Goal: Information Seeking & Learning: Learn about a topic

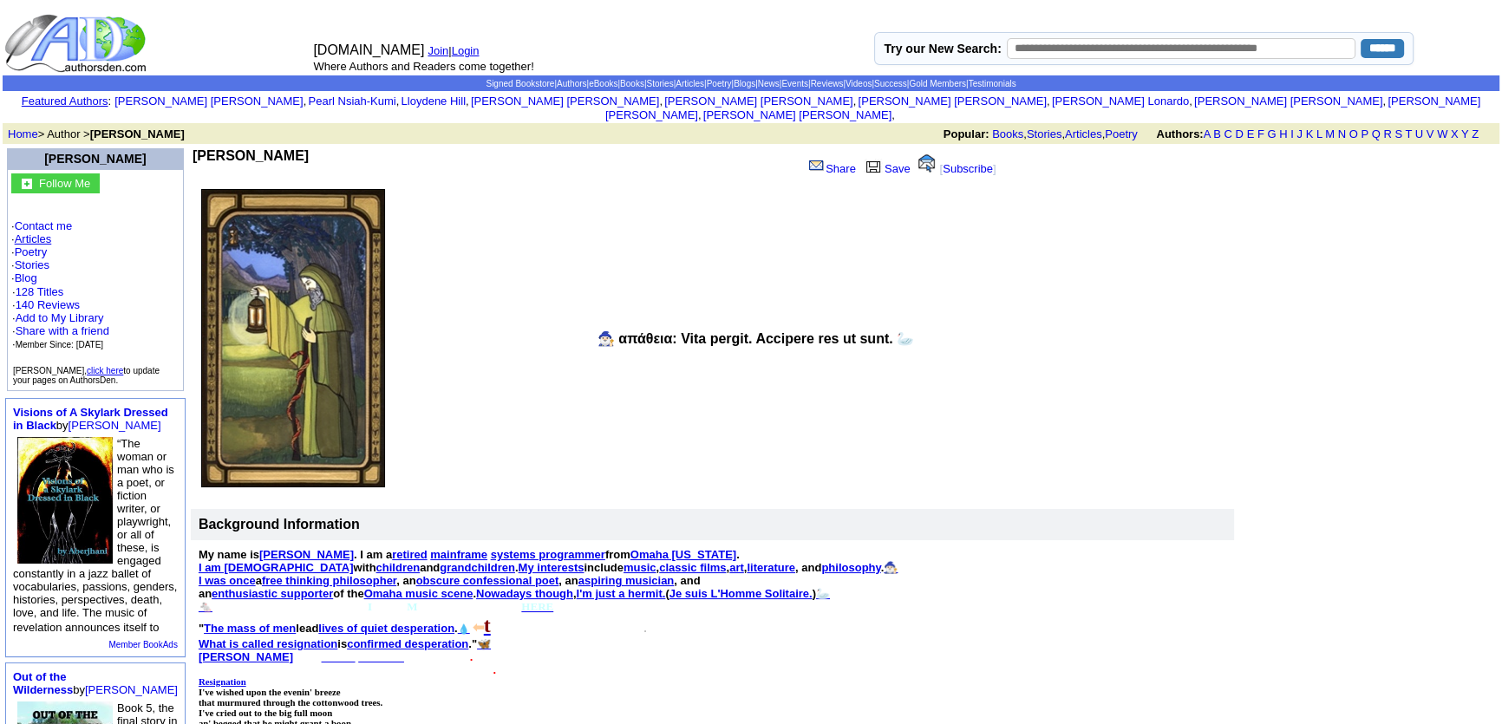
click at [30, 232] on link "Articles" at bounding box center [33, 238] width 37 height 13
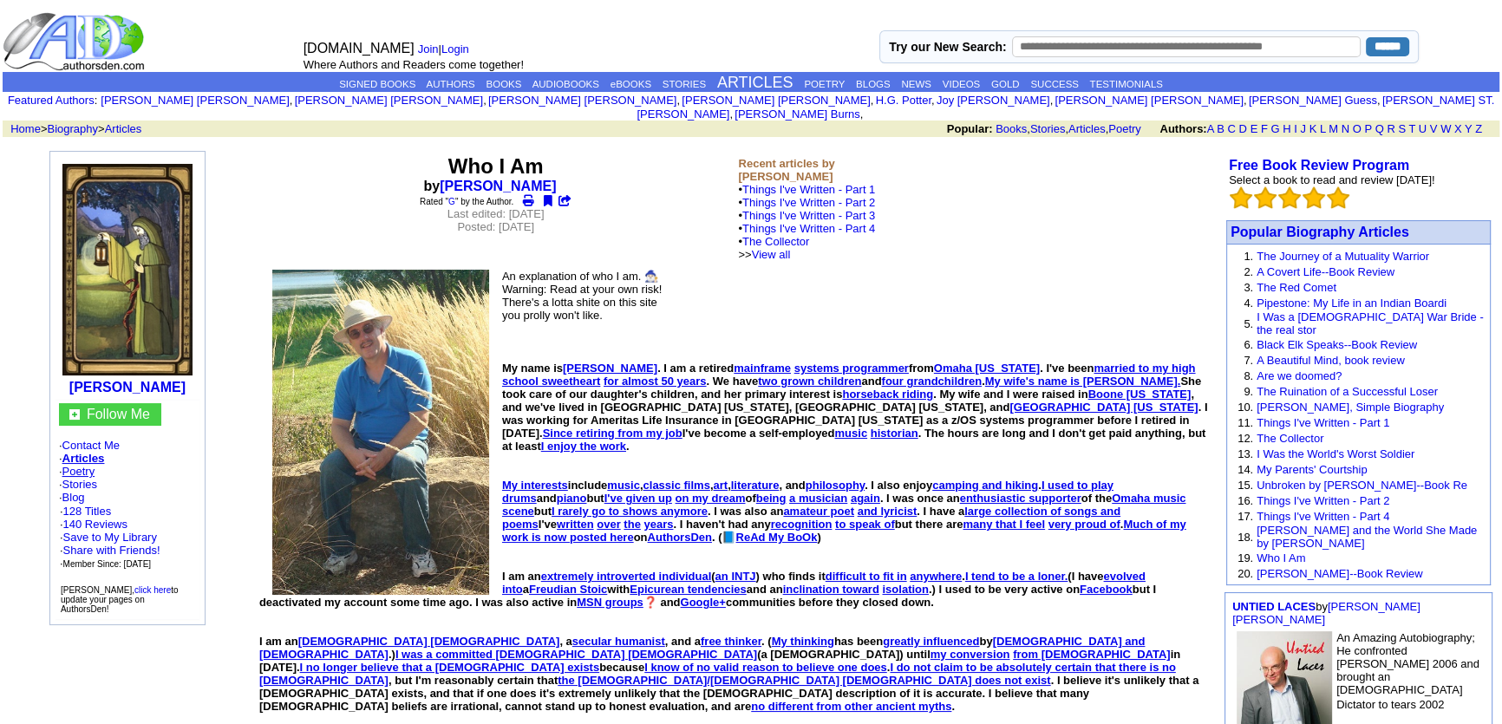
click at [79, 465] on link "Poetry" at bounding box center [78, 471] width 33 height 13
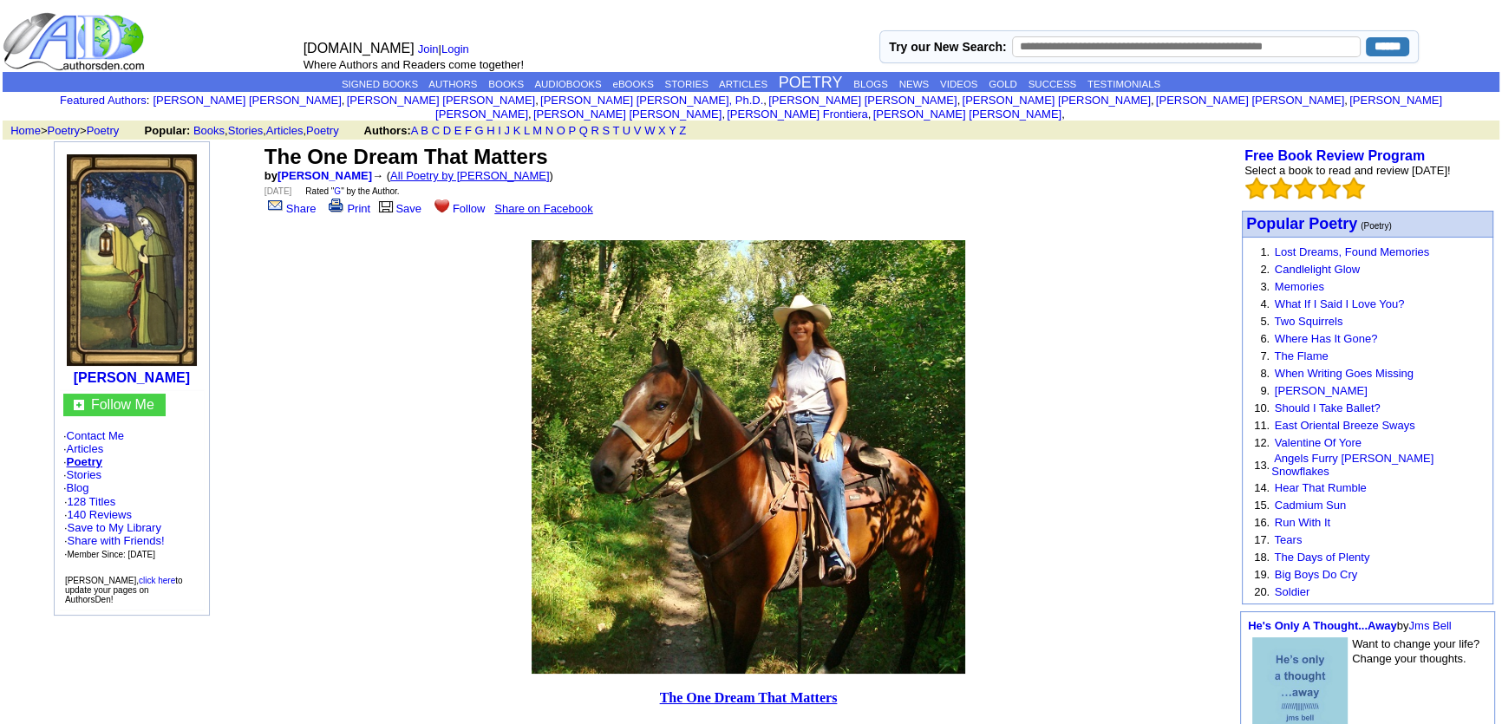
click at [475, 169] on link "All Poetry by Mark Sebring" at bounding box center [470, 175] width 160 height 13
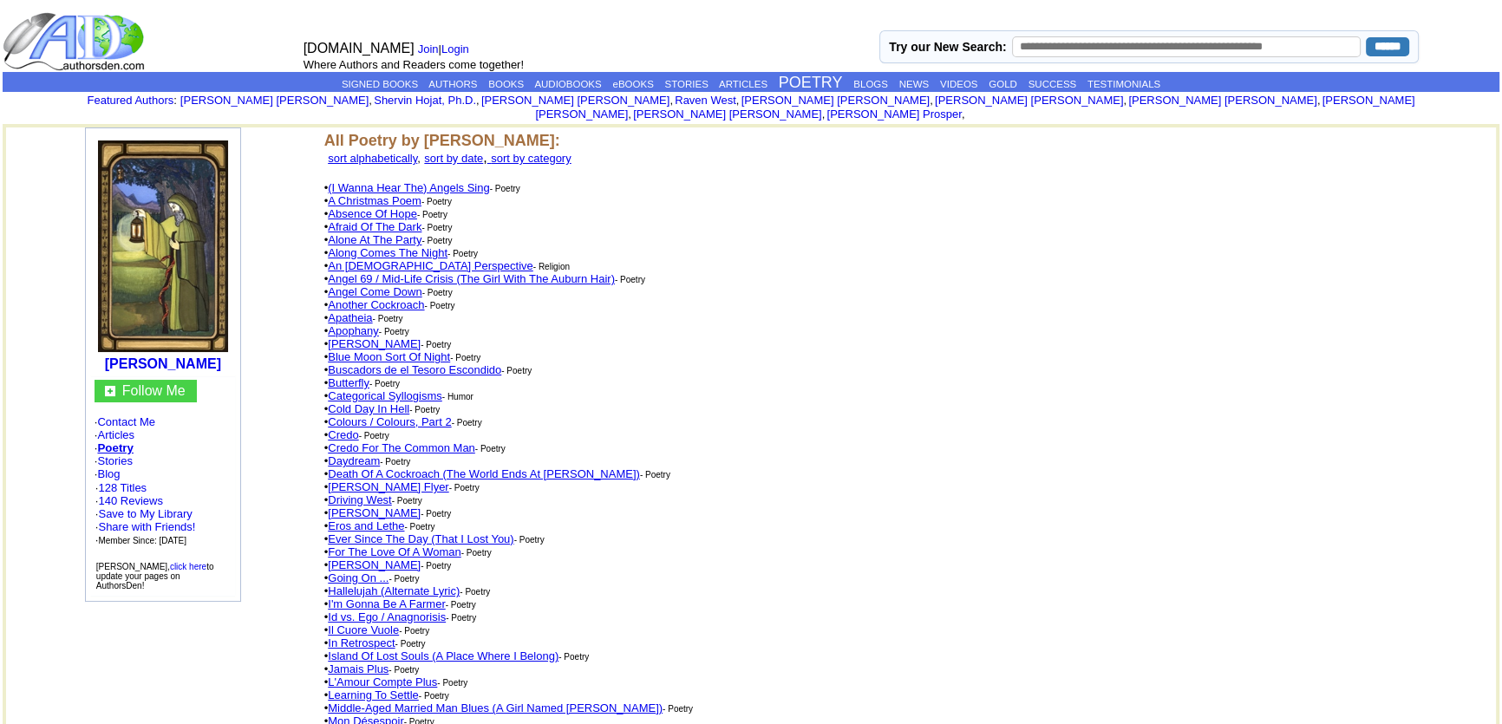
click at [364, 259] on link "An Atheist Perspective" at bounding box center [430, 265] width 205 height 13
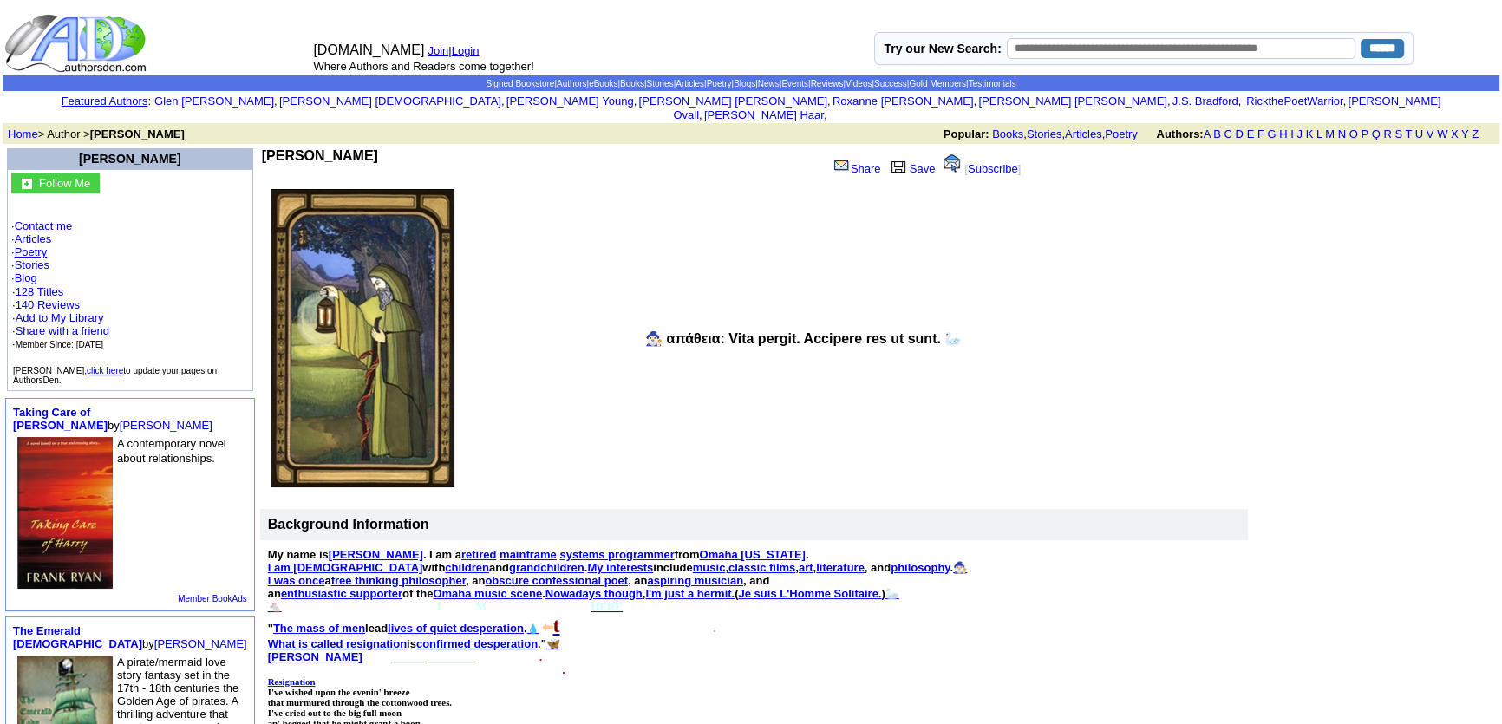
click at [33, 245] on link "Poetry" at bounding box center [31, 251] width 33 height 13
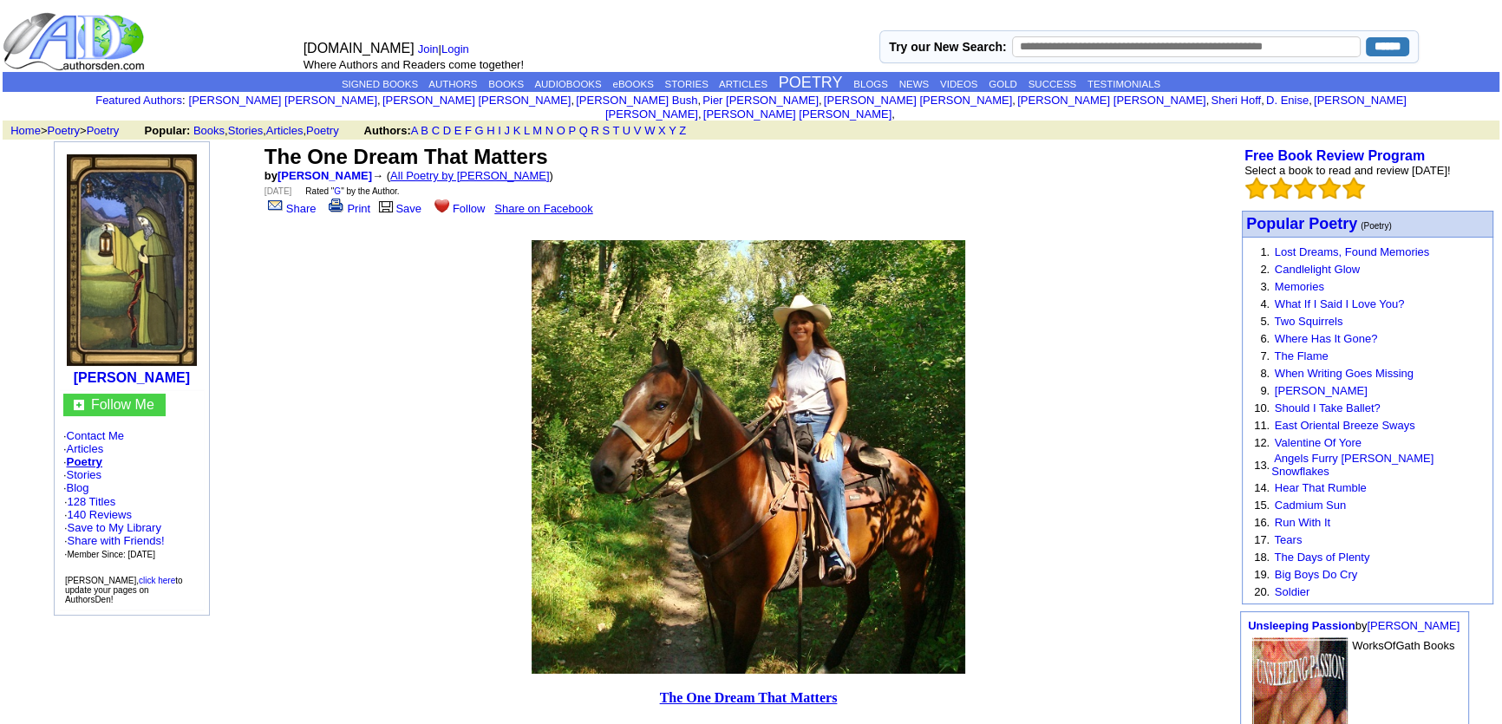
click at [464, 169] on link "All Poetry by Mark Sebring" at bounding box center [470, 175] width 160 height 13
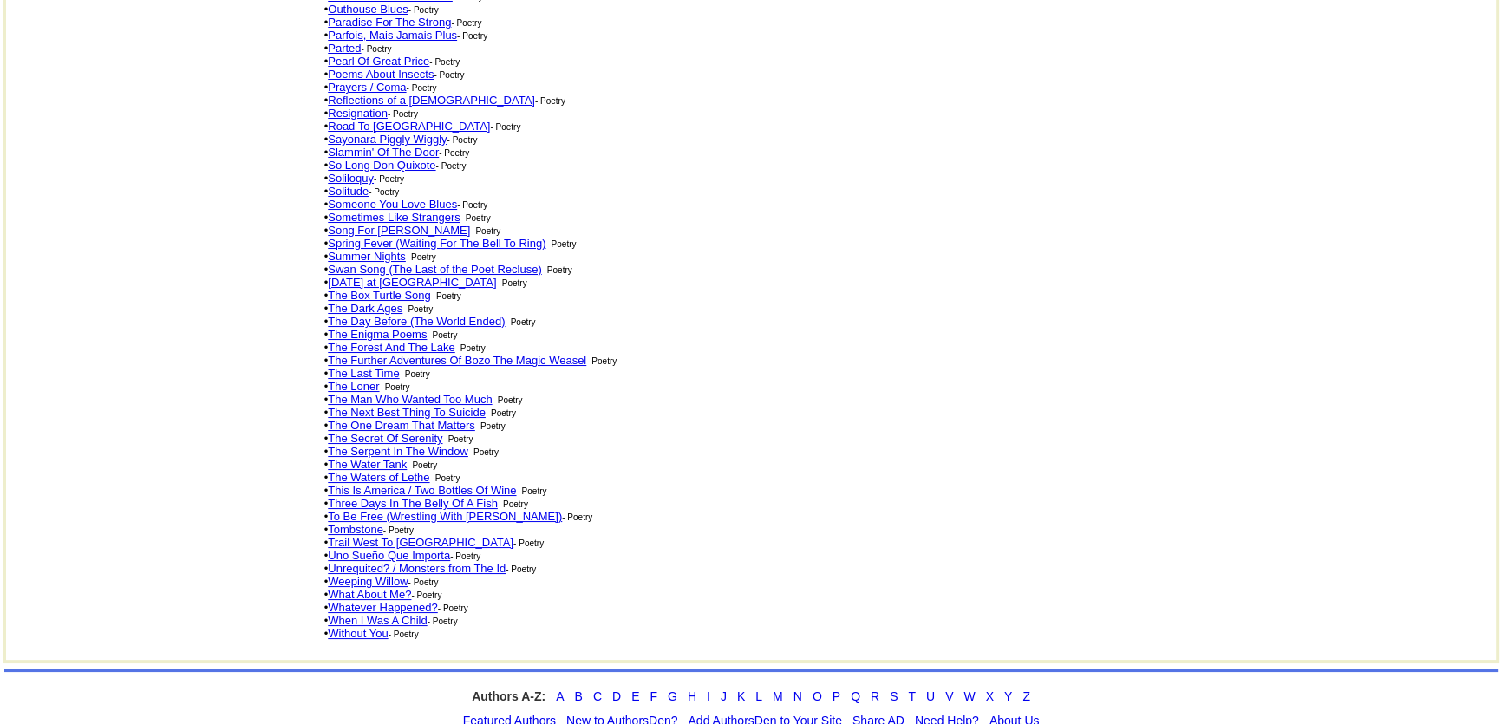
scroll to position [847, 0]
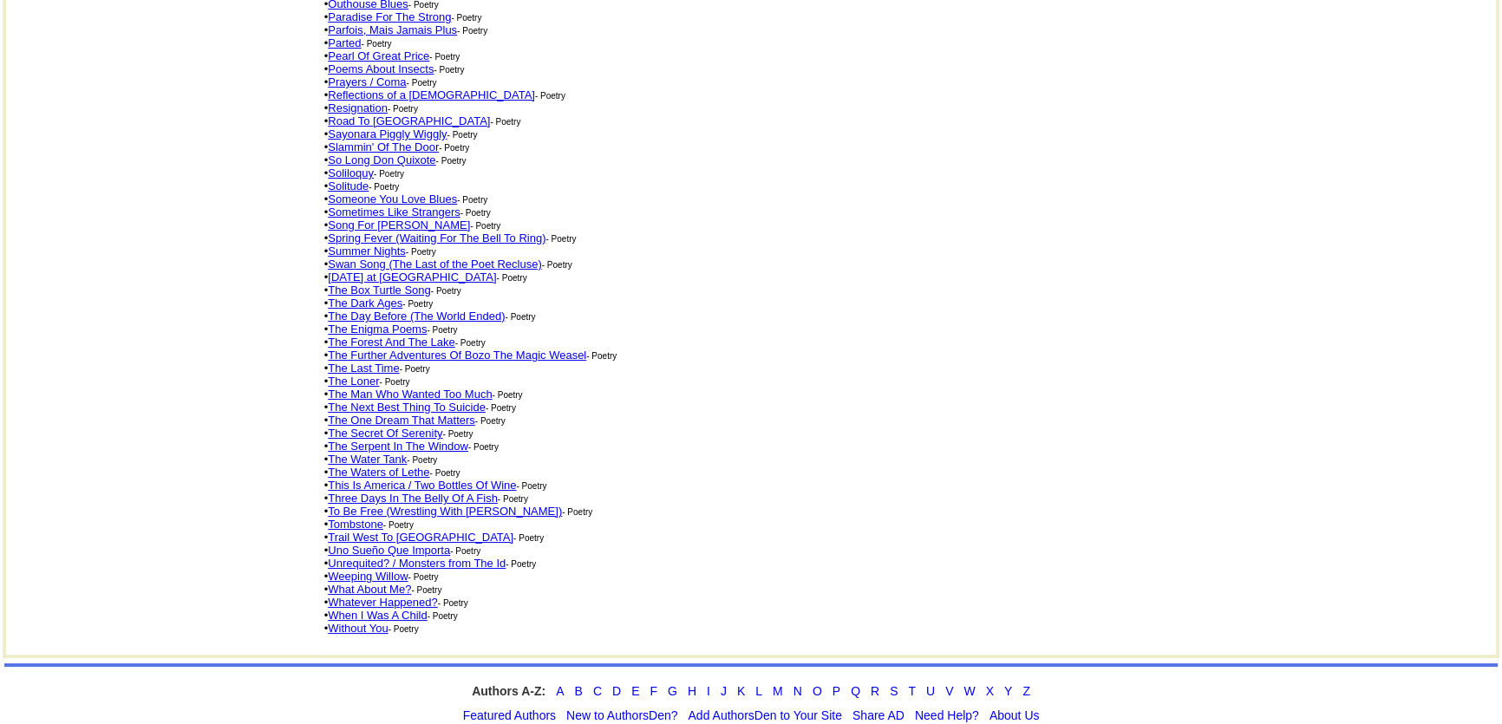
click at [402, 492] on link "Three Days In The Belly Of A Fish" at bounding box center [413, 498] width 170 height 13
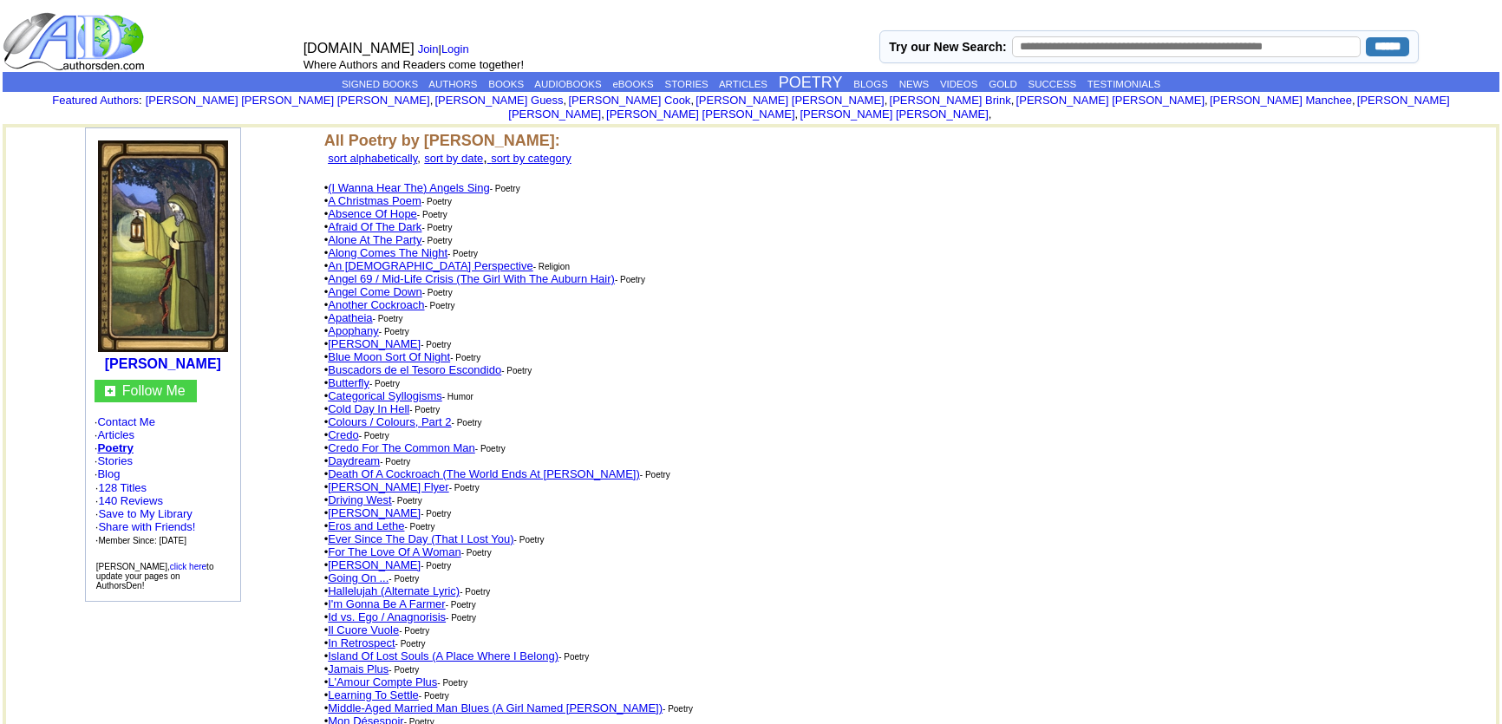
scroll to position [847, 0]
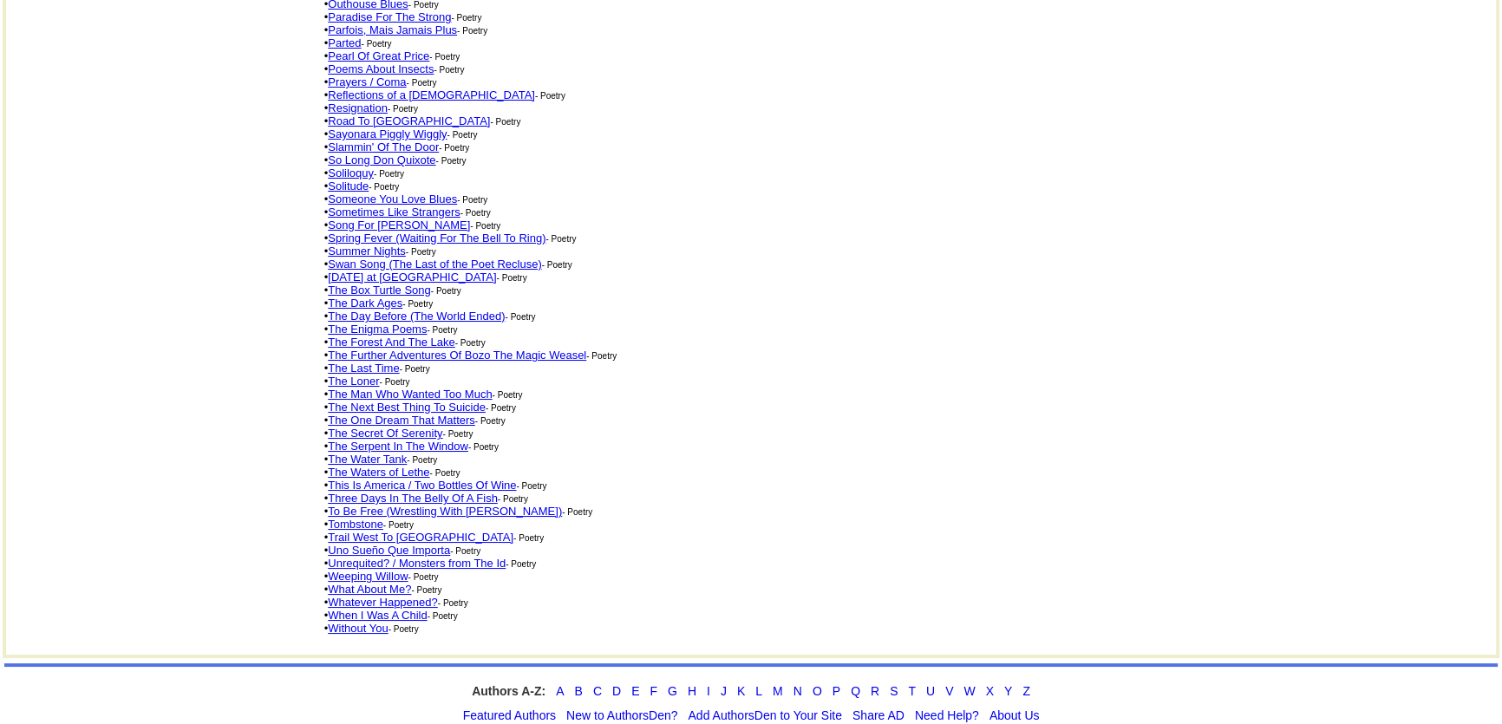
drag, startPoint x: 467, startPoint y: 433, endPoint x: 158, endPoint y: 359, distance: 318.2
click at [441, 492] on link "Three Days In The Belly Of A Fish" at bounding box center [413, 498] width 170 height 13
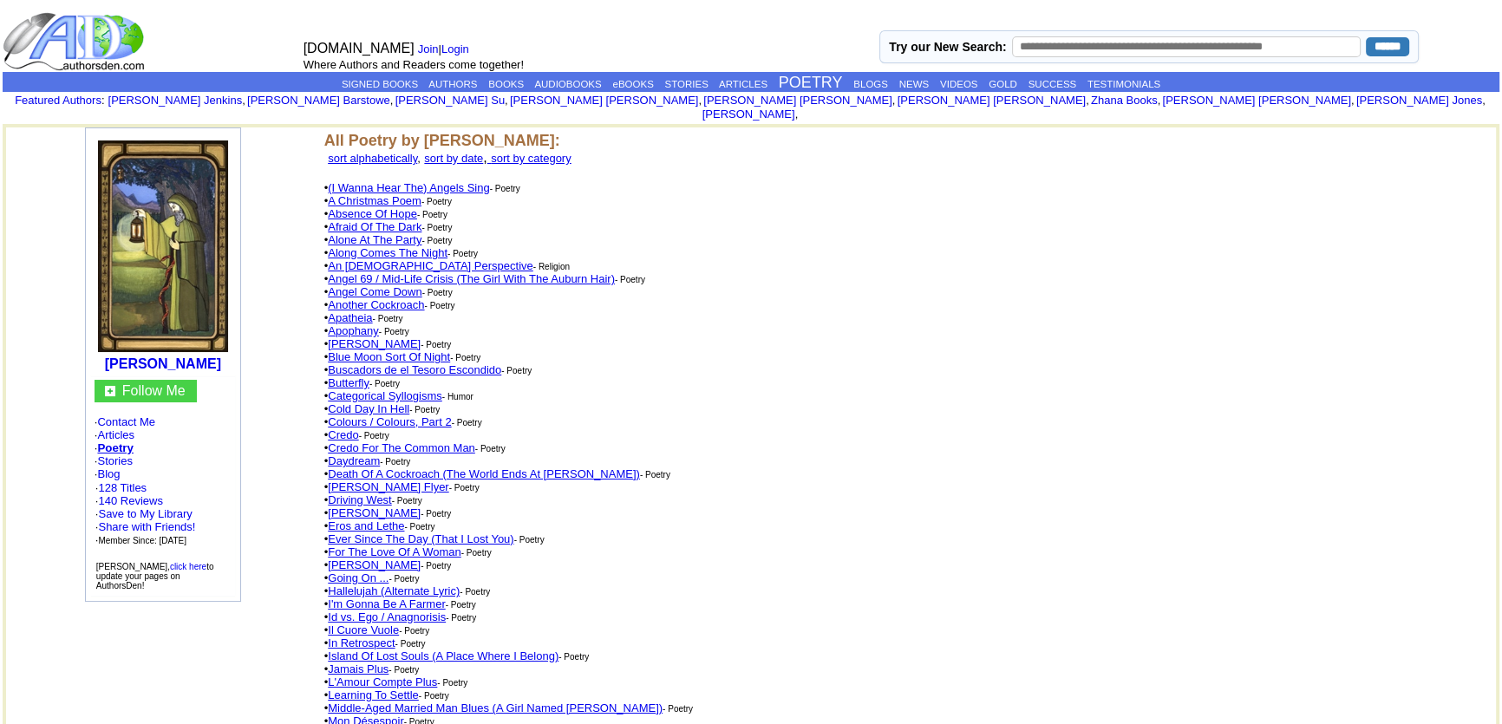
drag, startPoint x: 388, startPoint y: 232, endPoint x: 290, endPoint y: 372, distance: 170.0
click at [290, 372] on align\=\"left\" "Mark Sebring Follow Me · Contact Me · Articles · Poetry · Stories · Blog · 128 …" at bounding box center [163, 386] width 314 height 519
click at [407, 259] on link "An Atheist Perspective" at bounding box center [430, 265] width 205 height 13
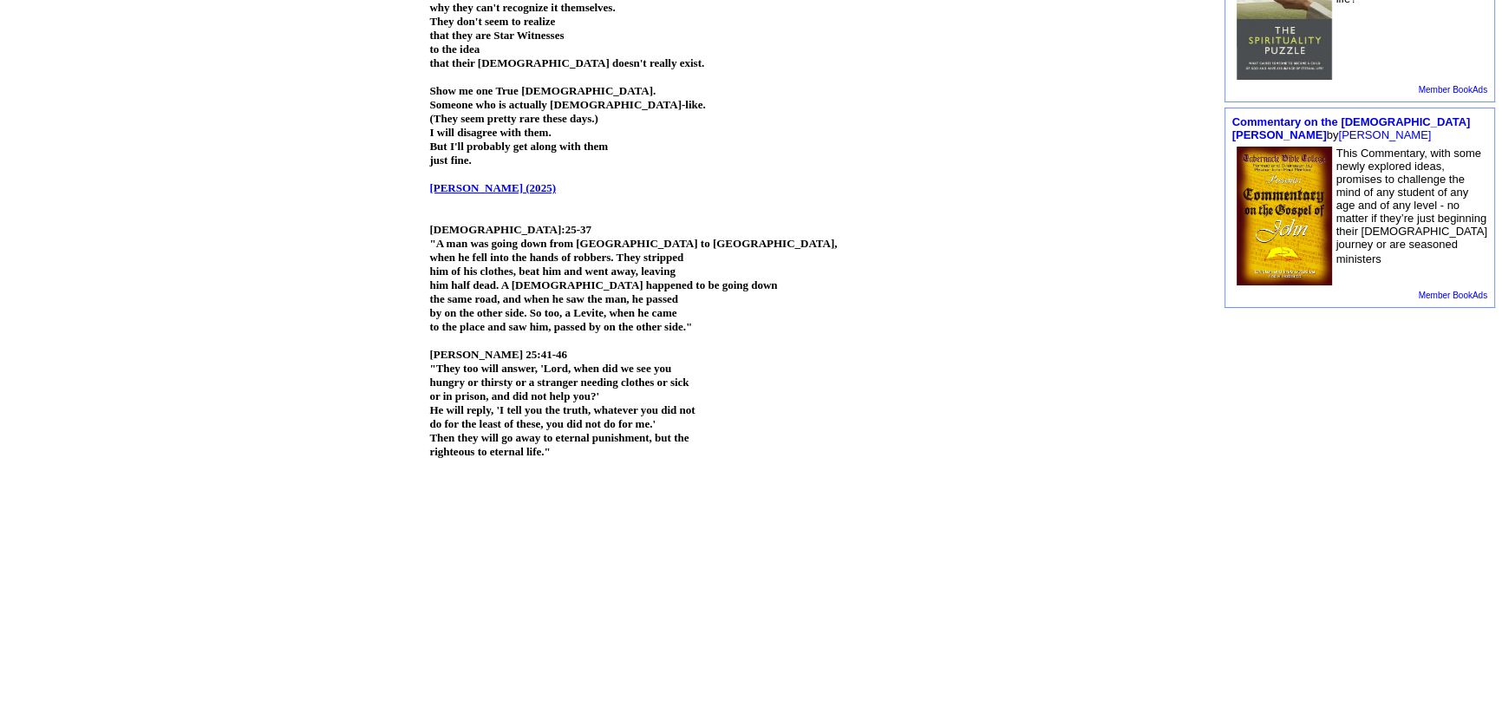
scroll to position [945, 0]
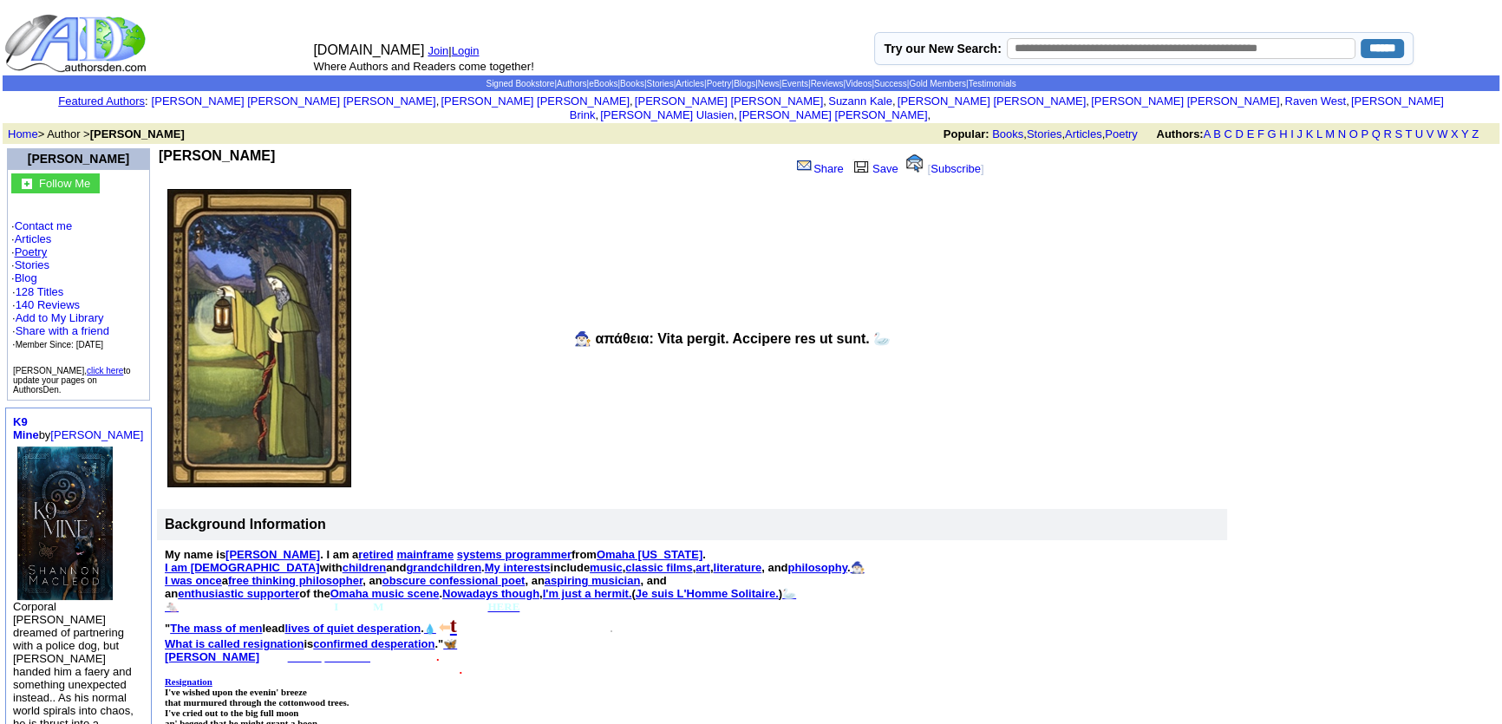
click at [42, 245] on link "Poetry" at bounding box center [31, 251] width 33 height 13
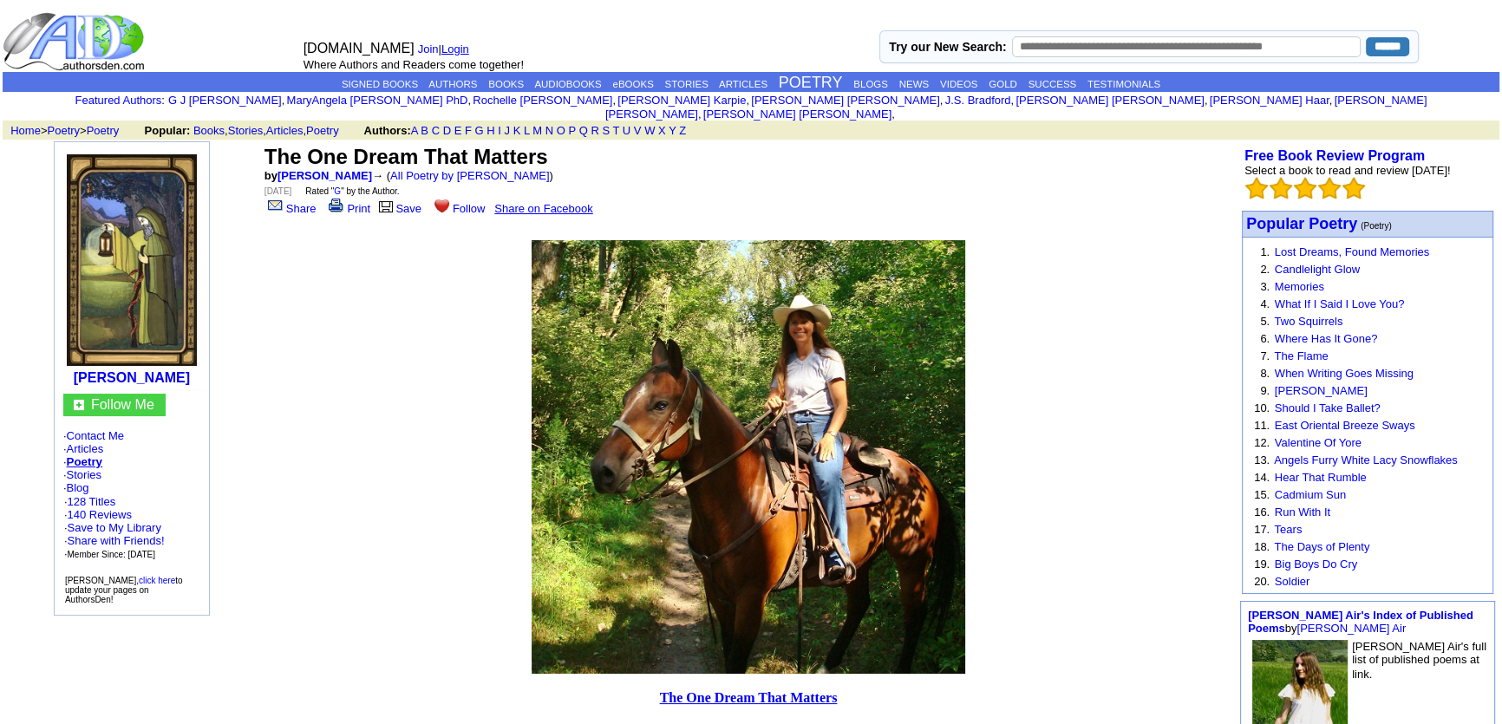
click at [451, 48] on link "Login" at bounding box center [455, 48] width 28 height 13
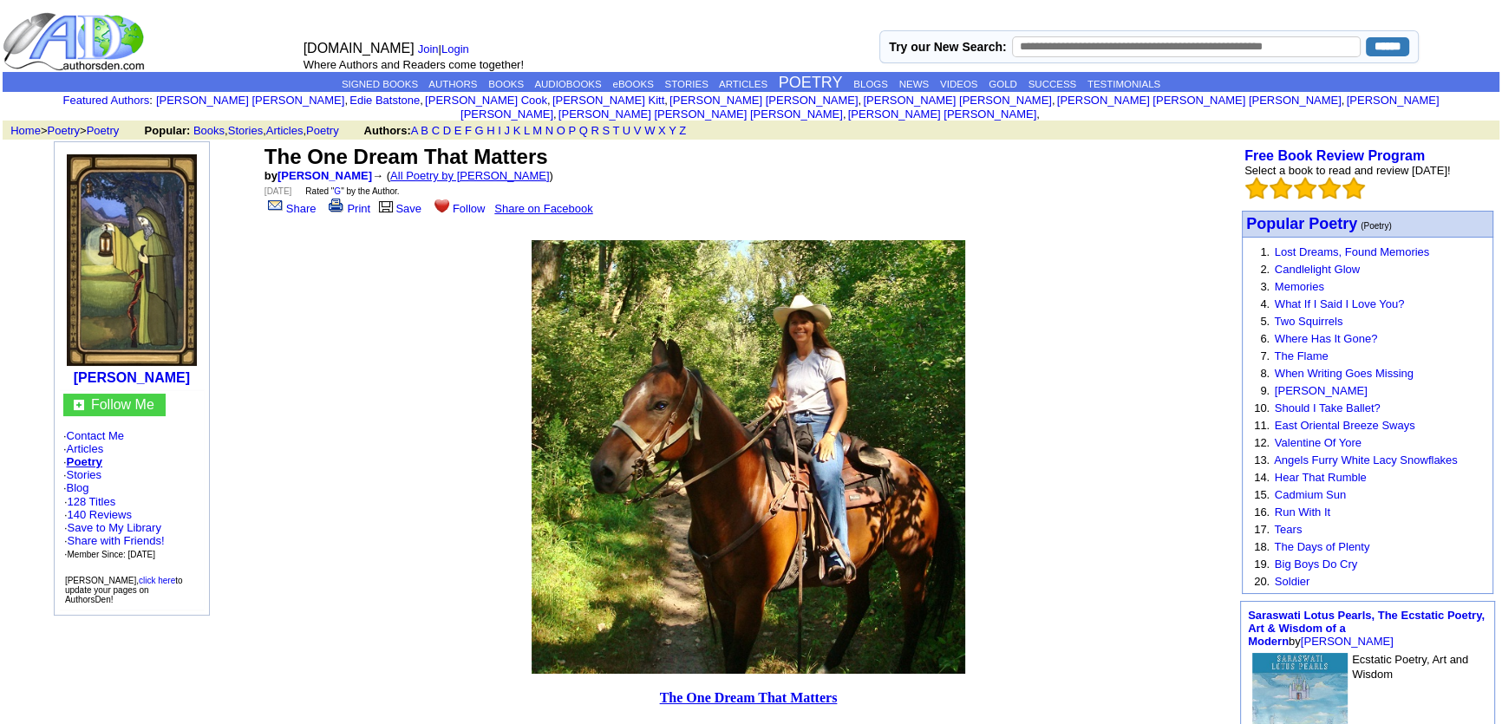
click at [447, 169] on link "All Poetry by [PERSON_NAME]" at bounding box center [470, 175] width 160 height 13
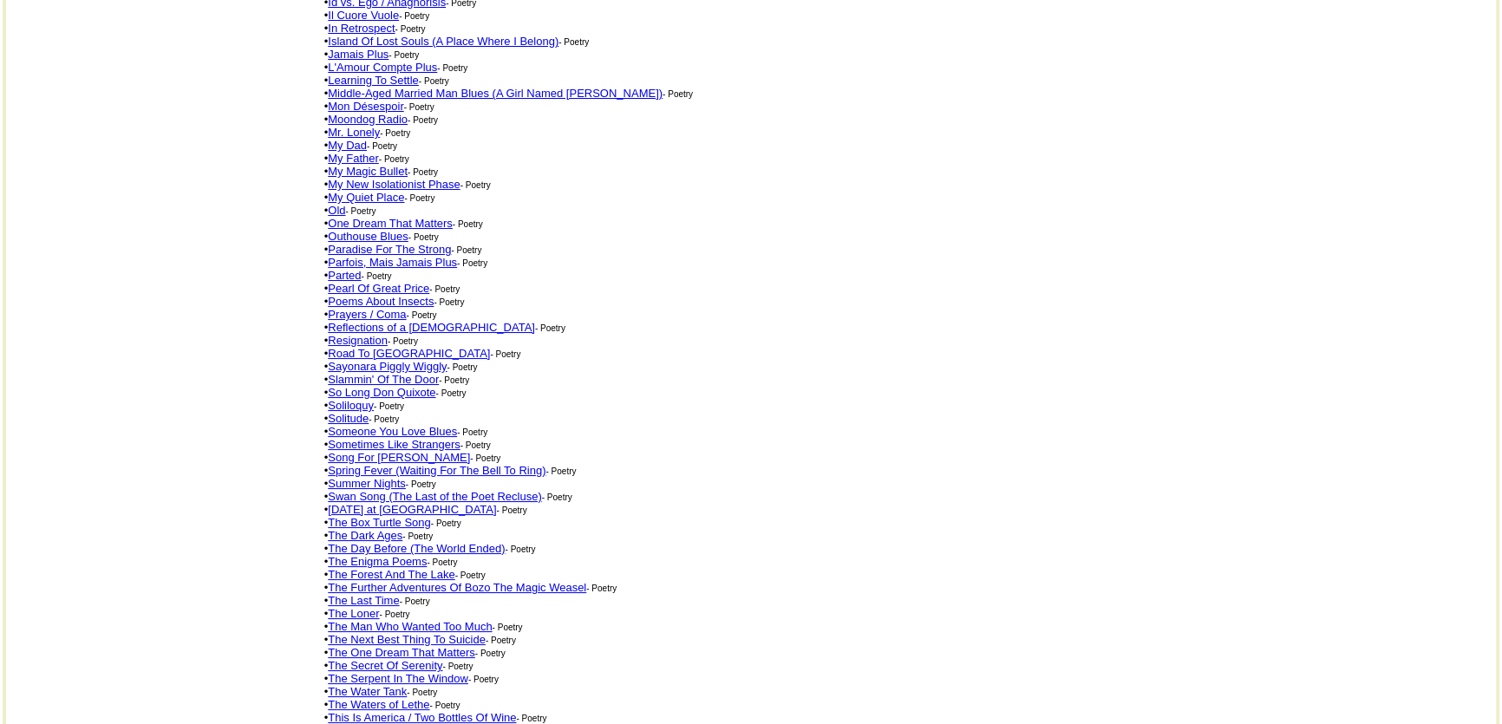
scroll to position [847, 0]
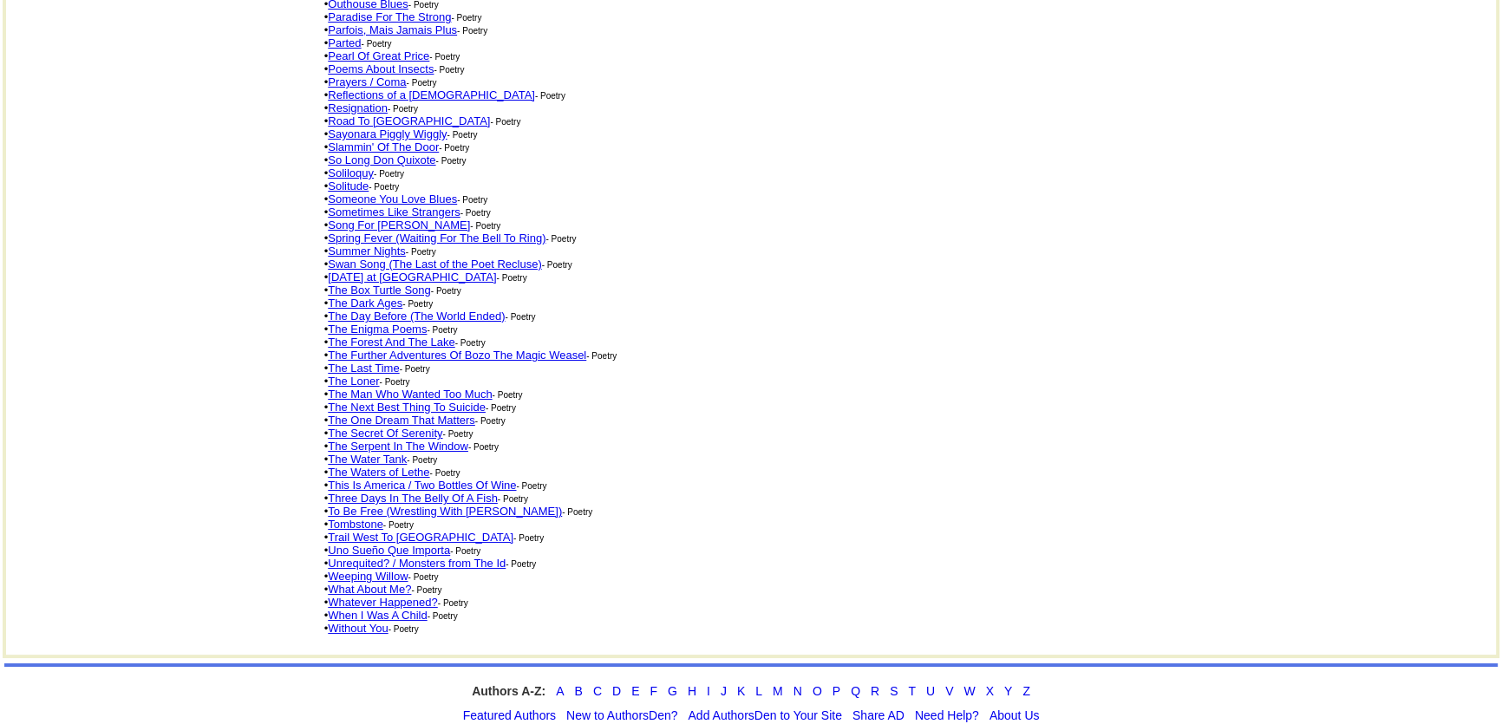
click at [428, 492] on link "Three Days In The Belly Of A Fish" at bounding box center [413, 498] width 170 height 13
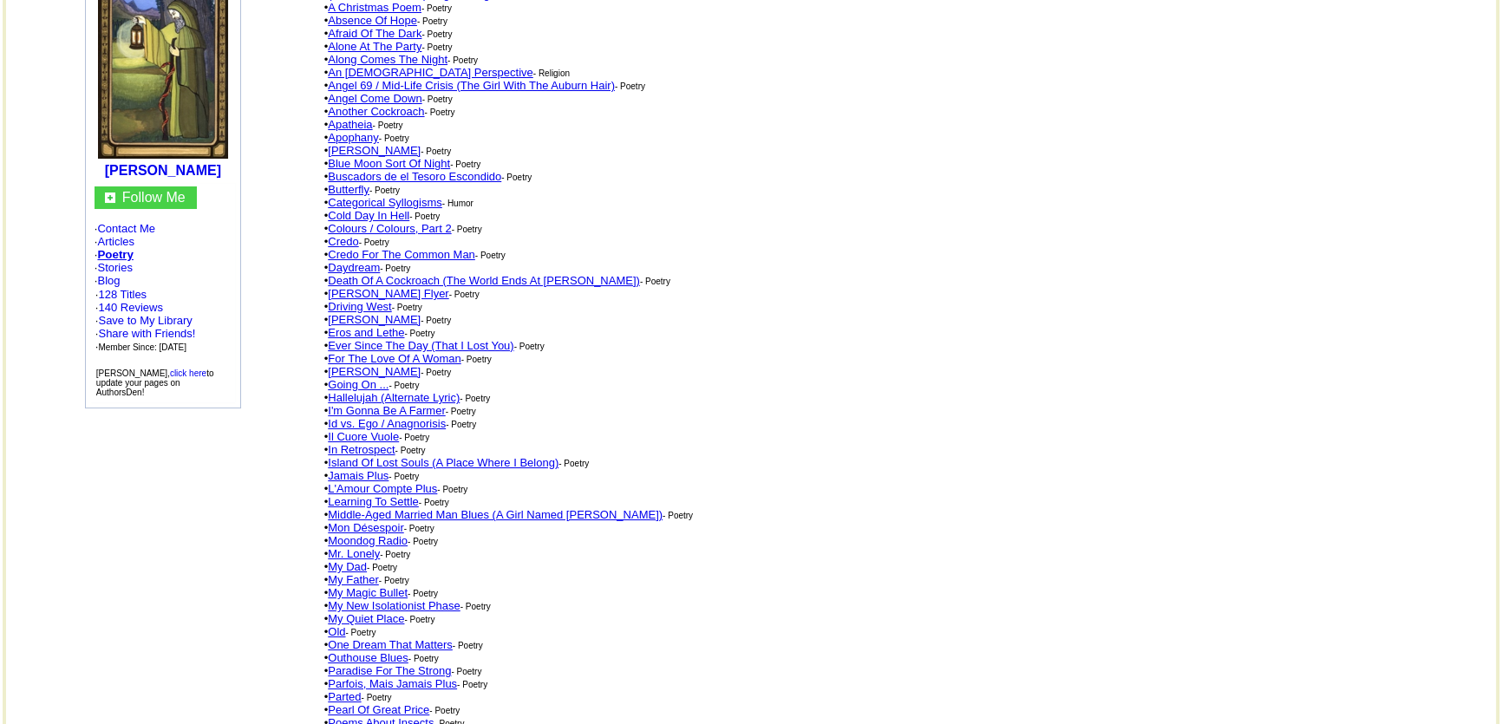
scroll to position [138, 0]
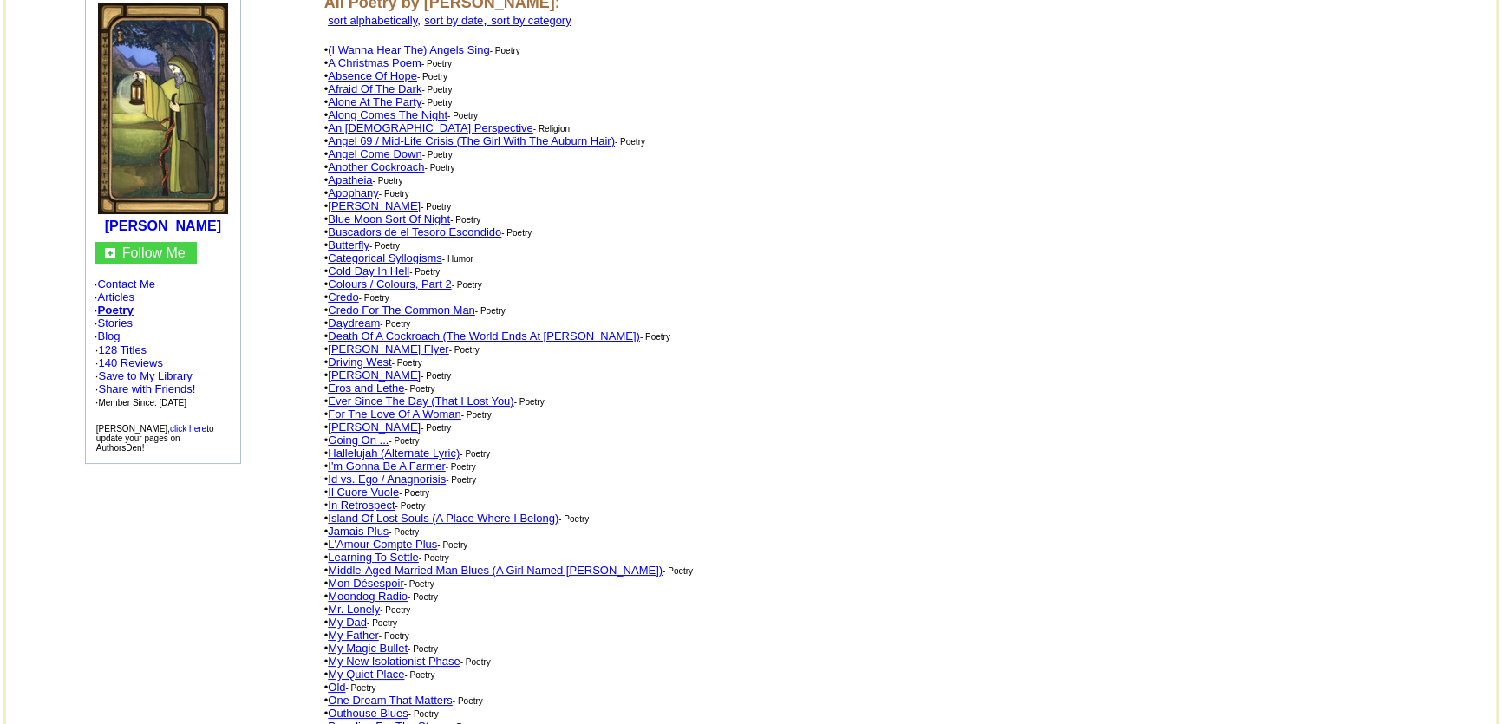
click at [376, 121] on link "An [DEMOGRAPHIC_DATA] Perspective" at bounding box center [430, 127] width 205 height 13
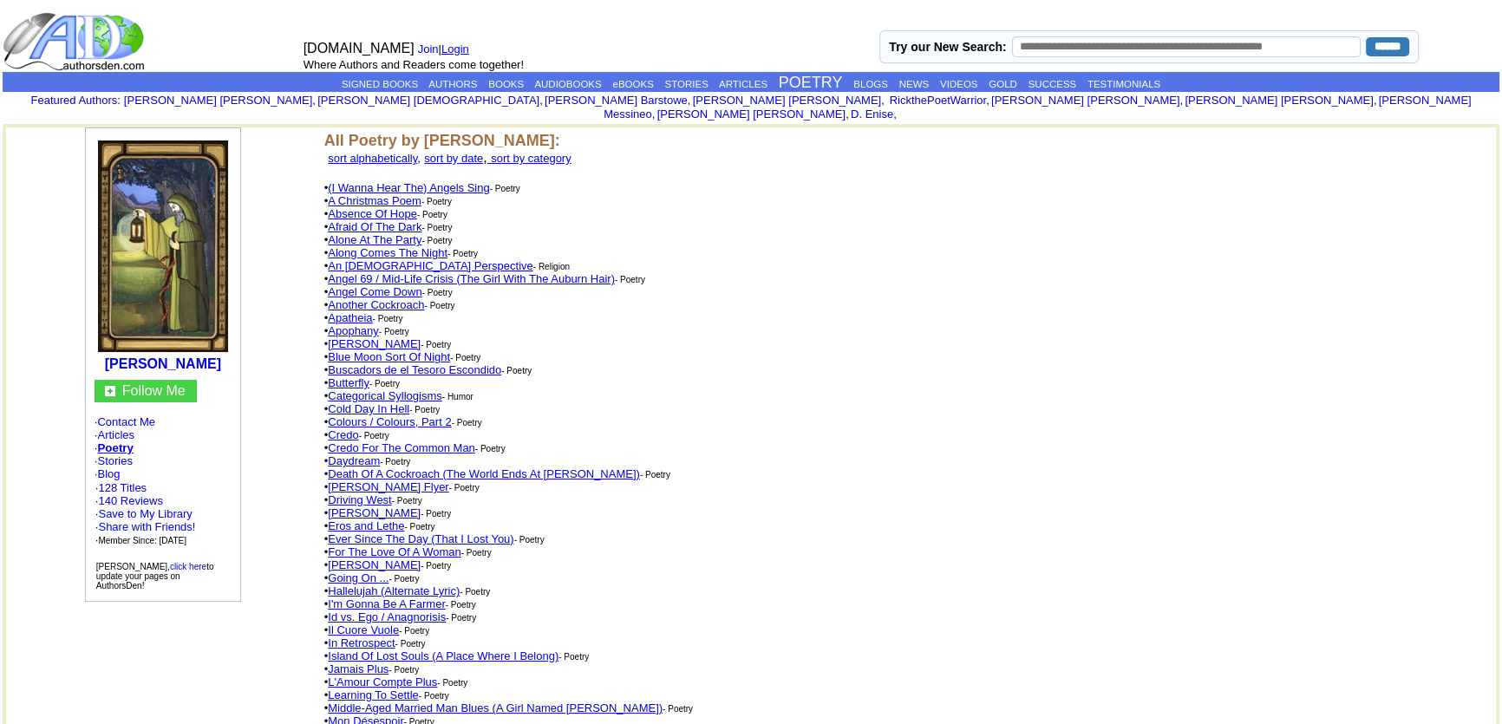
click at [460, 50] on link "Login" at bounding box center [455, 48] width 28 height 13
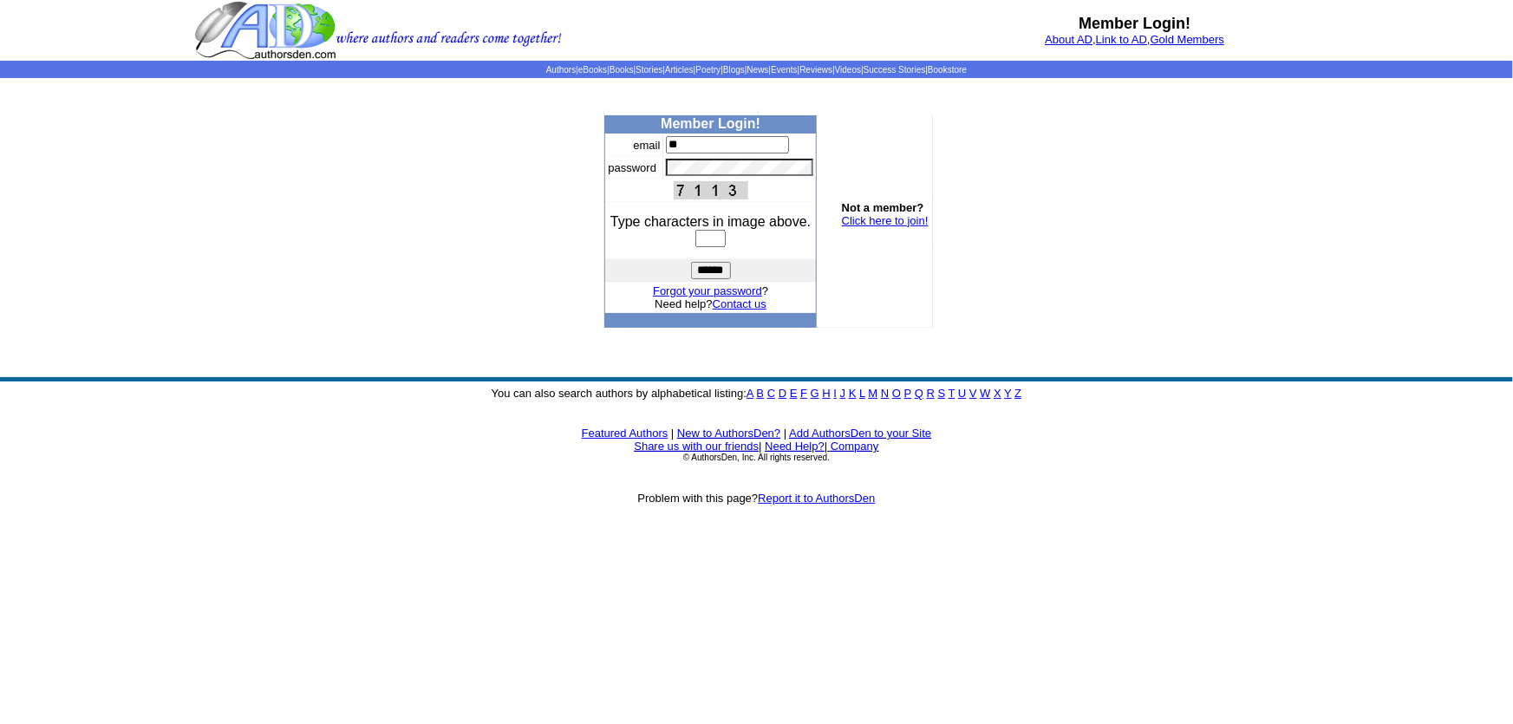
type input "**********"
click at [718, 237] on input "text" at bounding box center [710, 238] width 30 height 17
type input "****"
click at [699, 273] on input "******" at bounding box center [711, 270] width 40 height 17
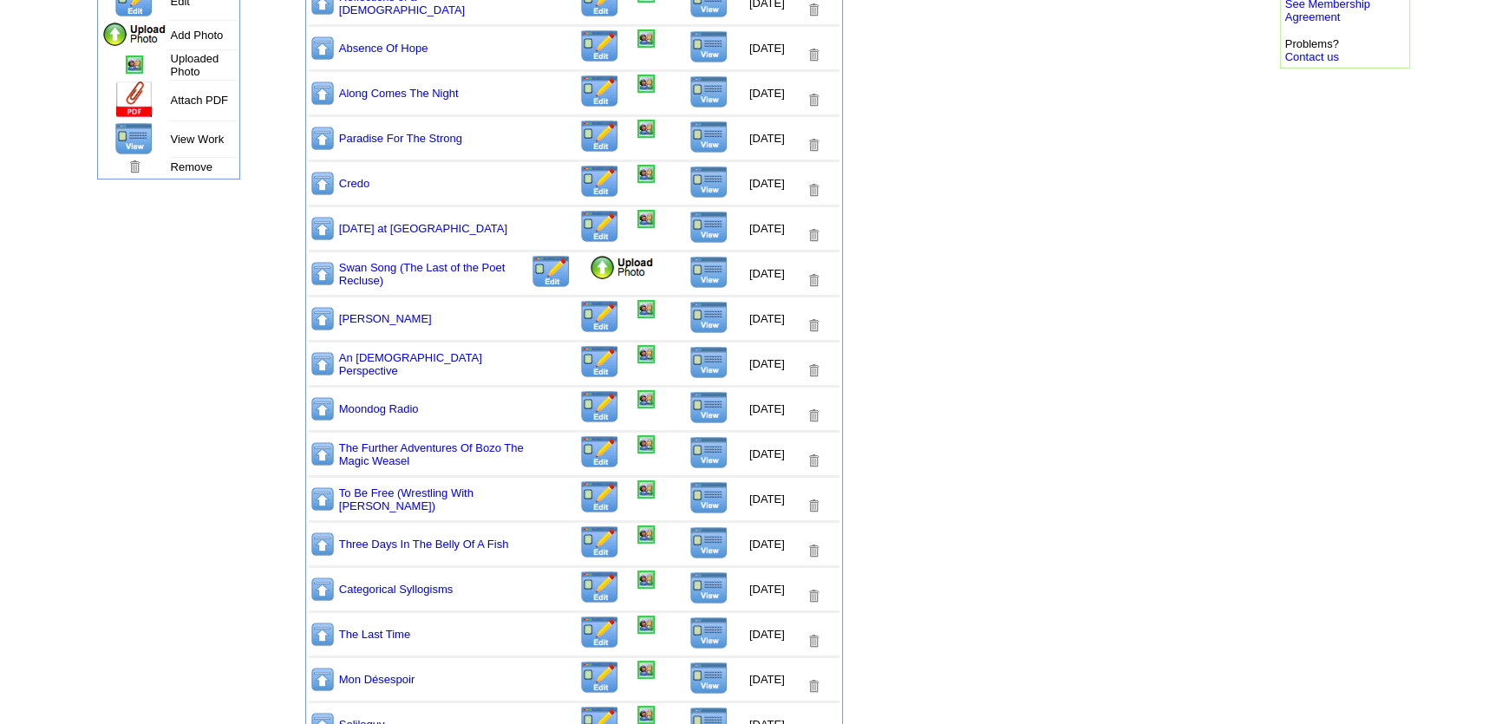
scroll to position [473, 0]
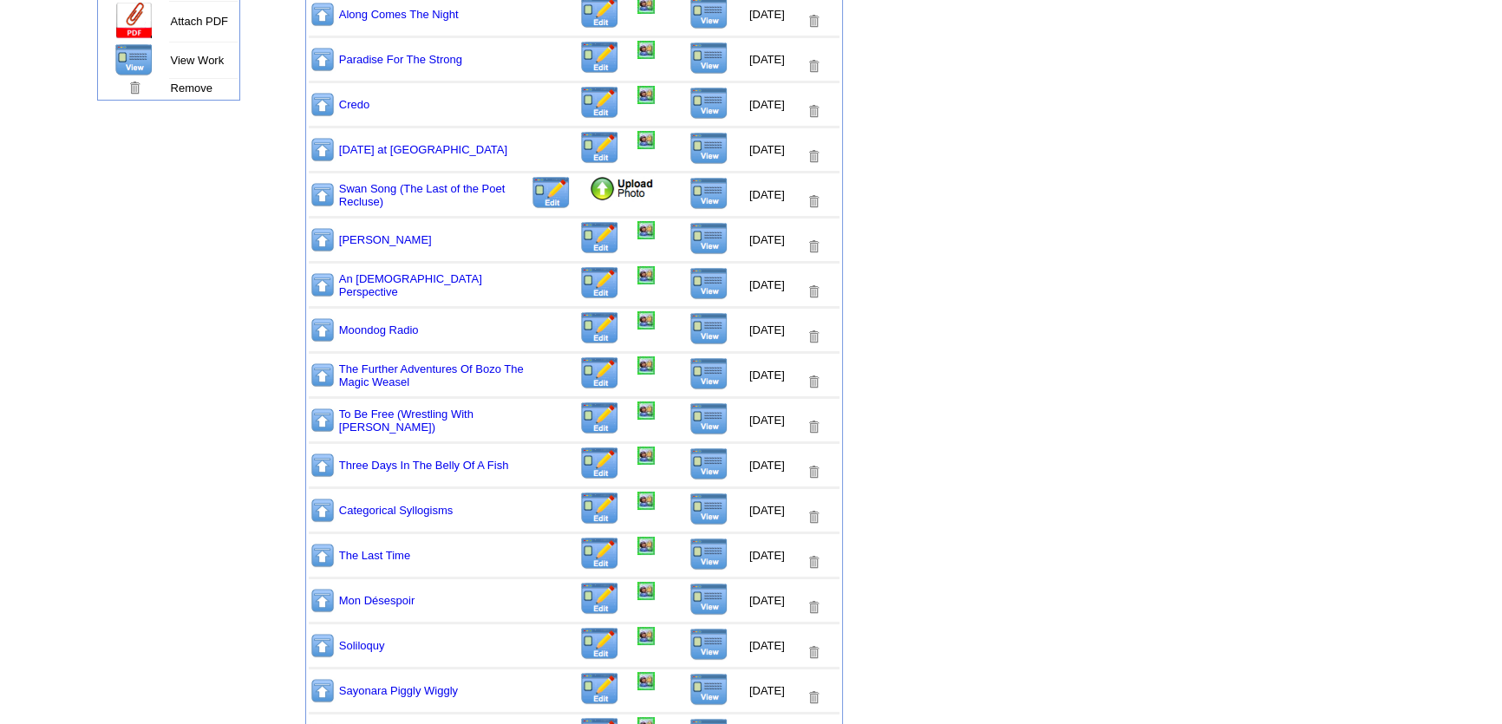
click at [637, 278] on img at bounding box center [645, 275] width 17 height 18
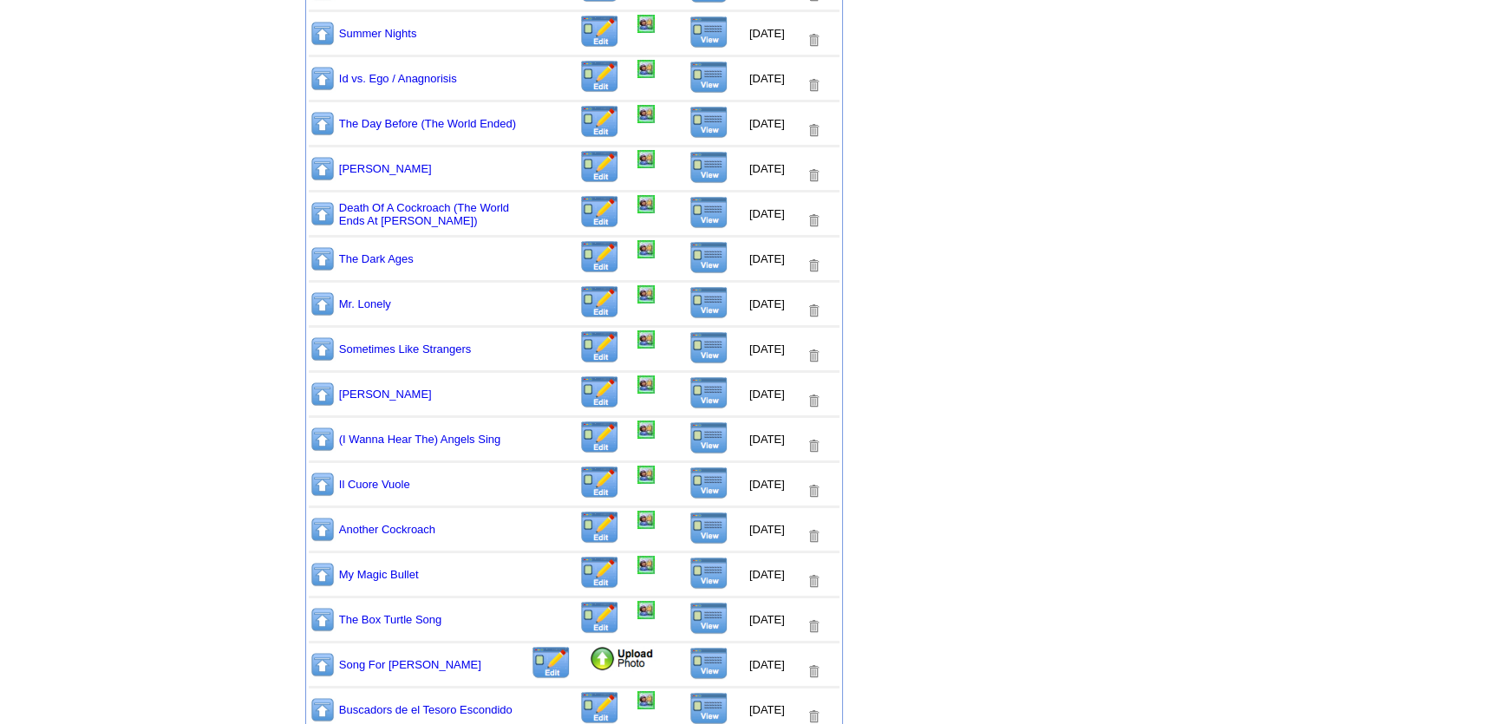
scroll to position [1854, 0]
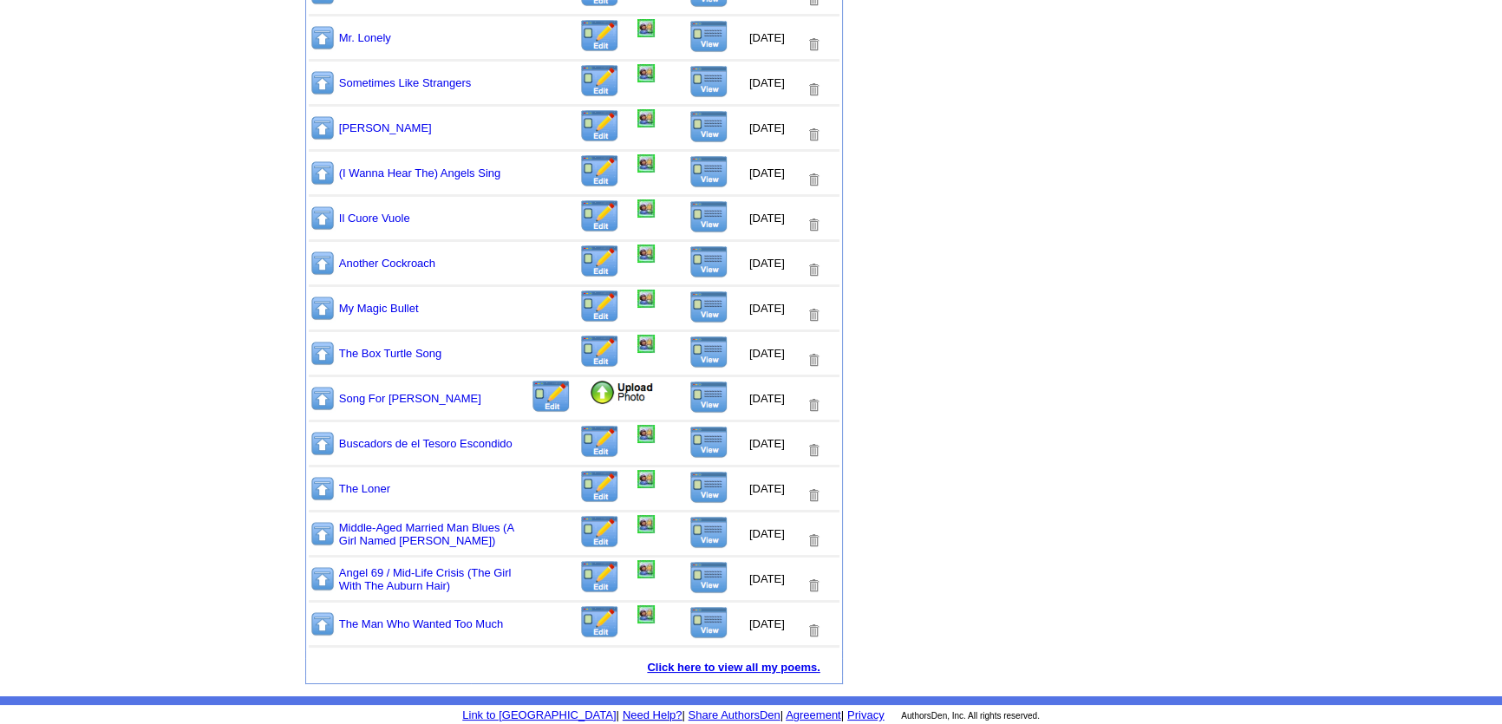
click at [694, 663] on link "Click here to view all my poems." at bounding box center [733, 667] width 173 height 13
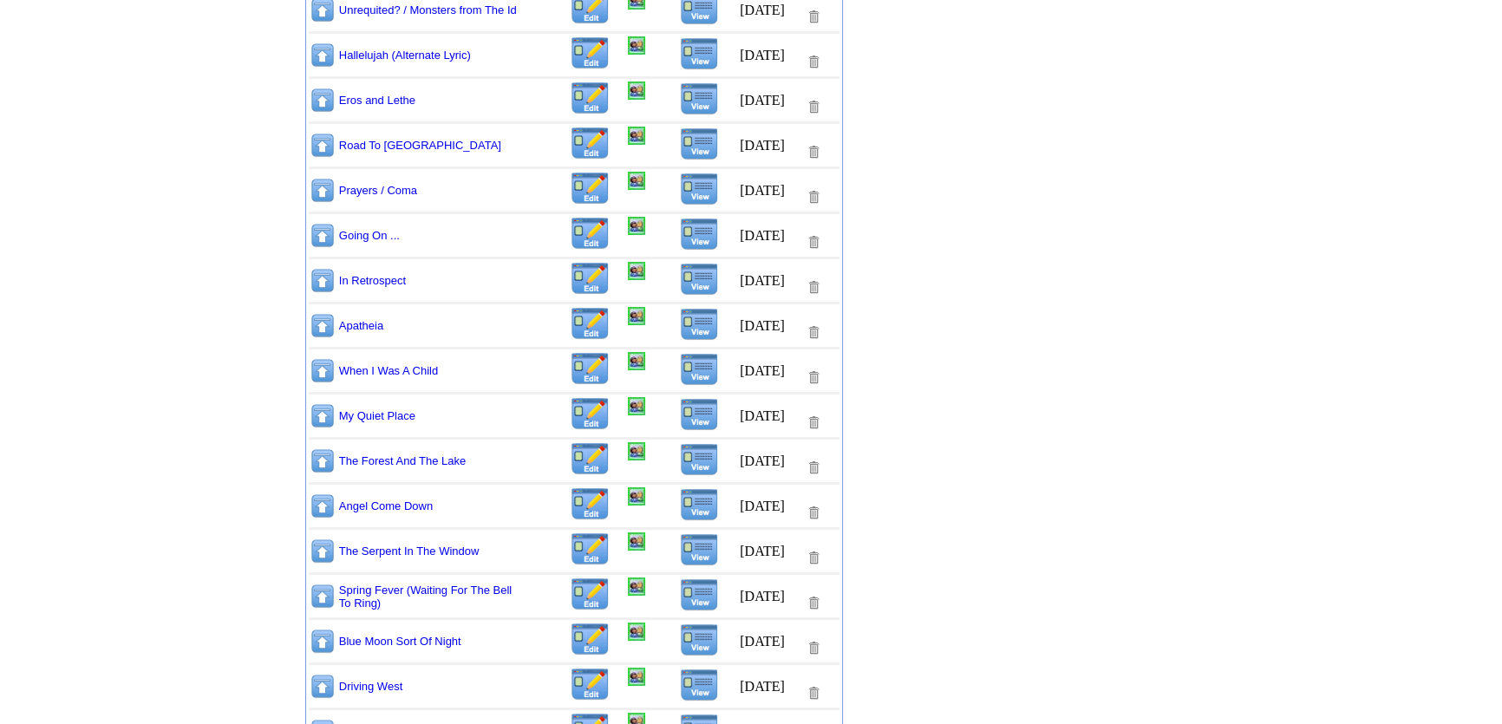
scroll to position [578, 0]
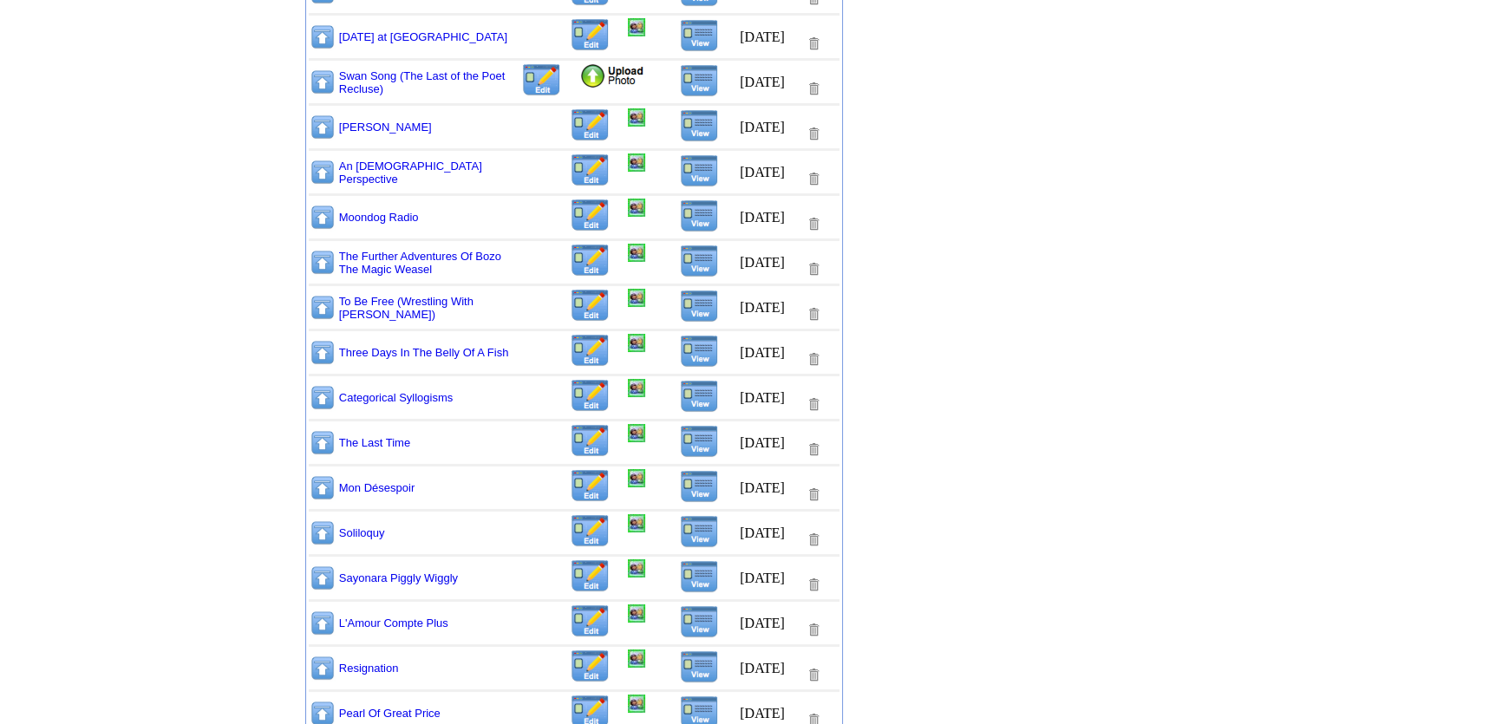
click at [628, 342] on img at bounding box center [636, 343] width 17 height 18
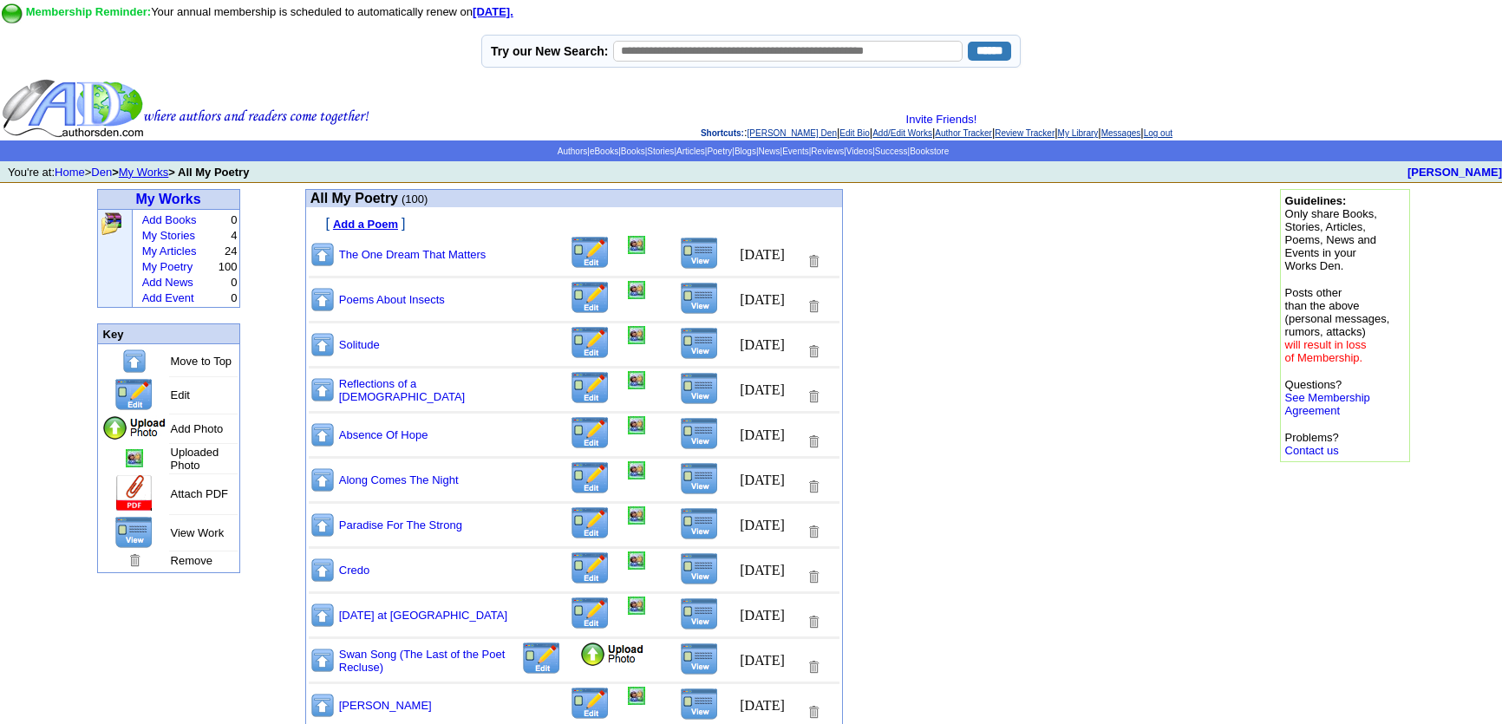
scroll to position [578, 0]
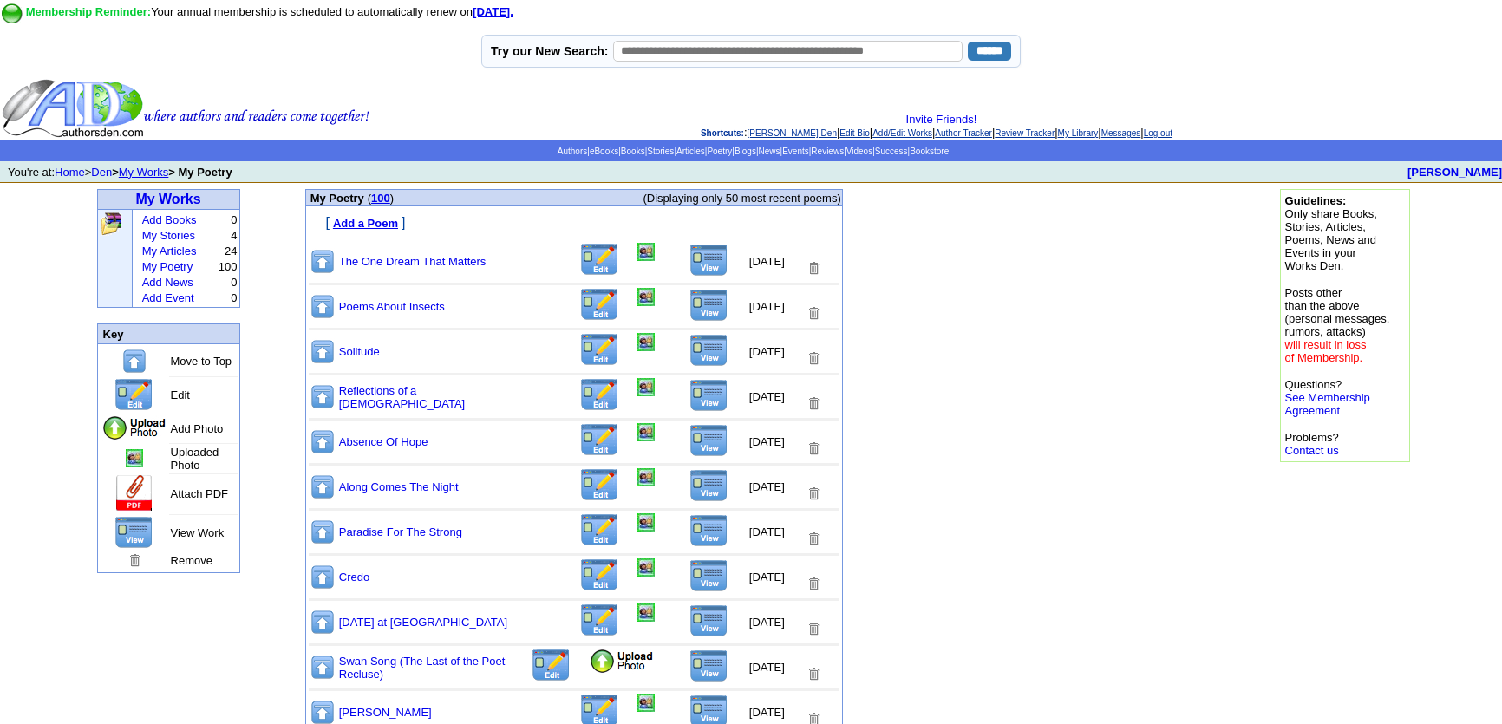
scroll to position [1854, 0]
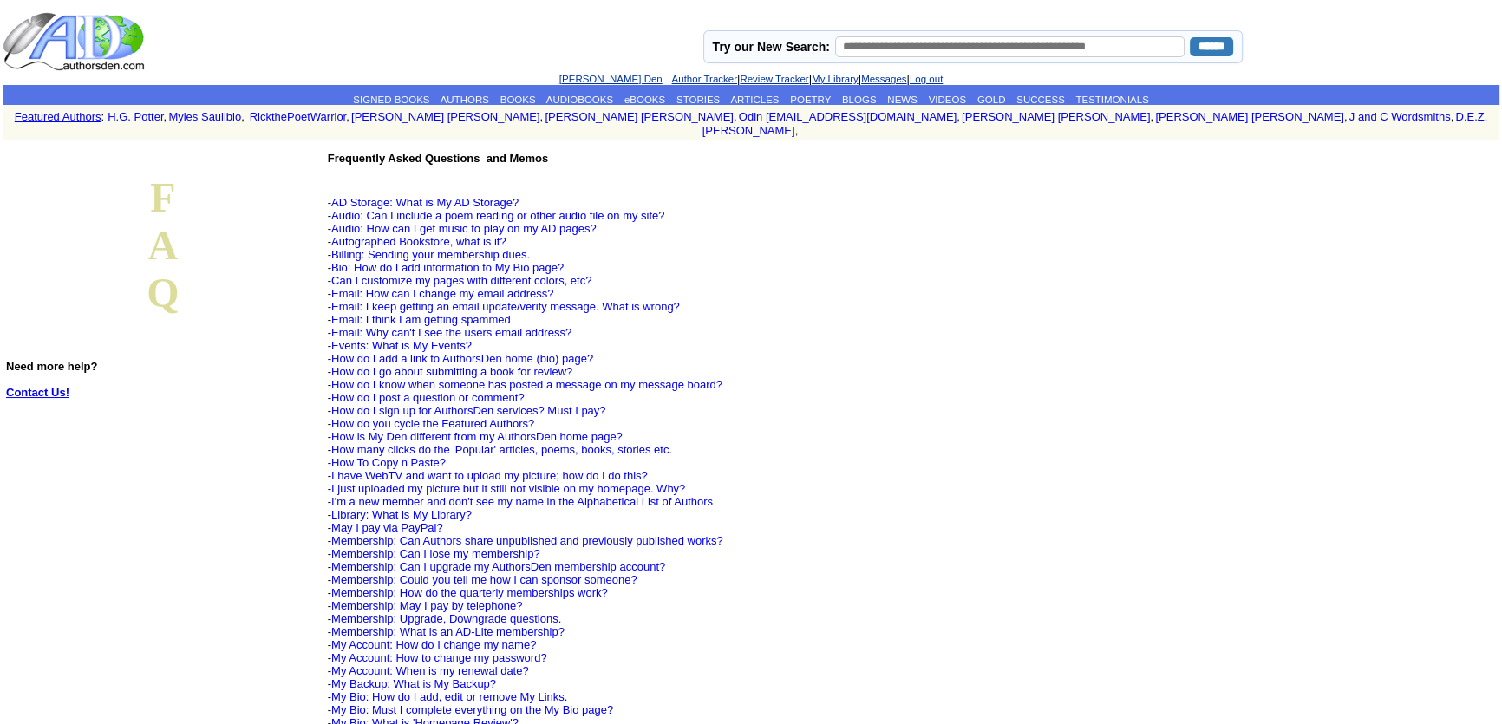
click at [64, 386] on link "Contact Us!" at bounding box center [37, 392] width 63 height 13
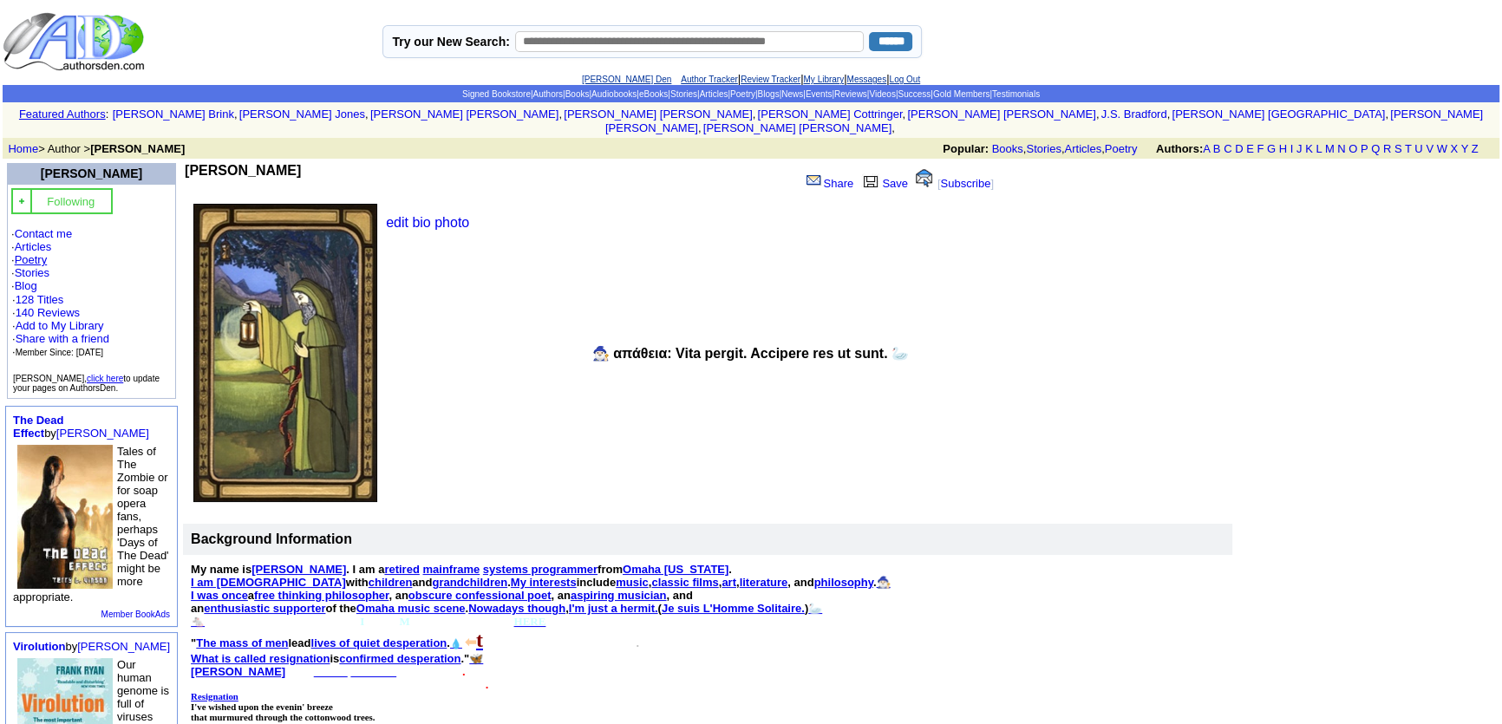
click at [36, 253] on link "Poetry" at bounding box center [31, 259] width 33 height 13
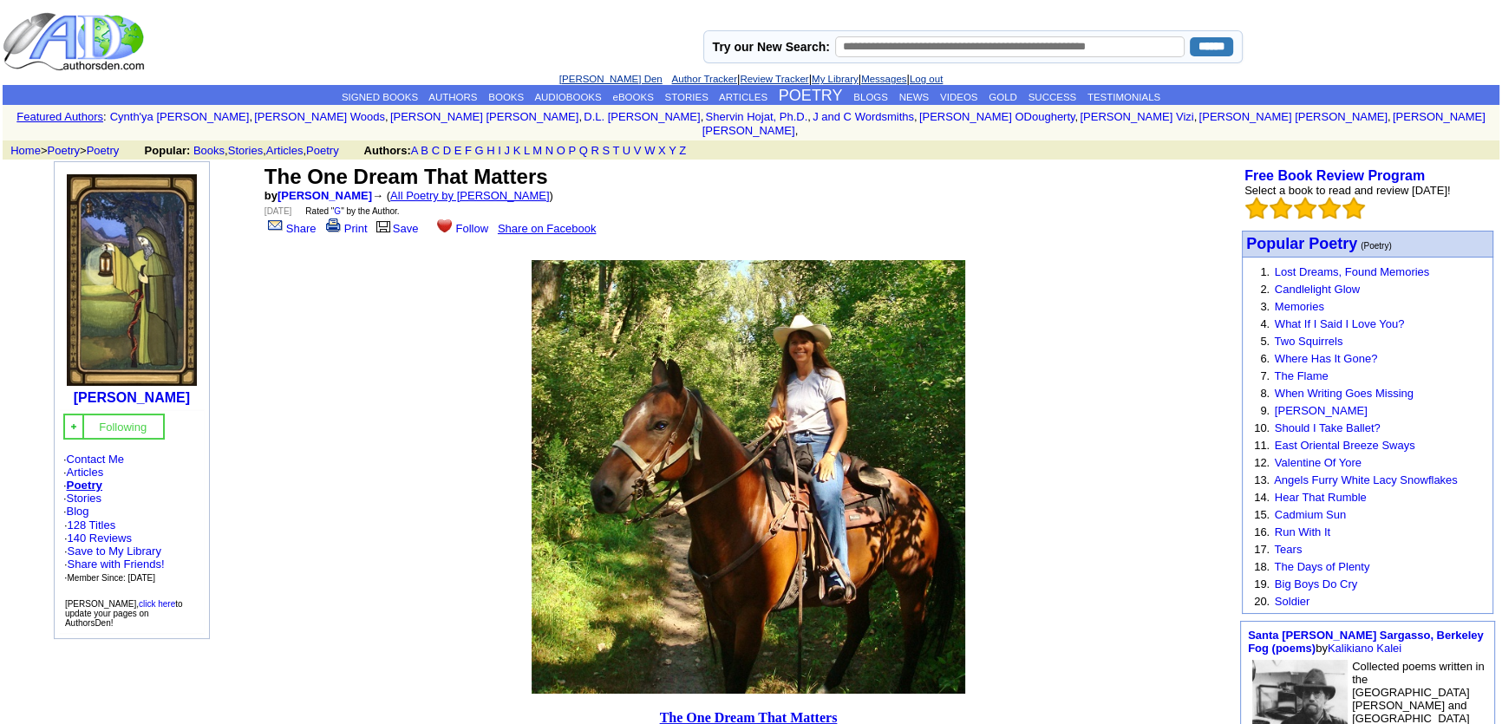
click at [455, 189] on link "All Poetry by Mark Sebring" at bounding box center [470, 195] width 160 height 13
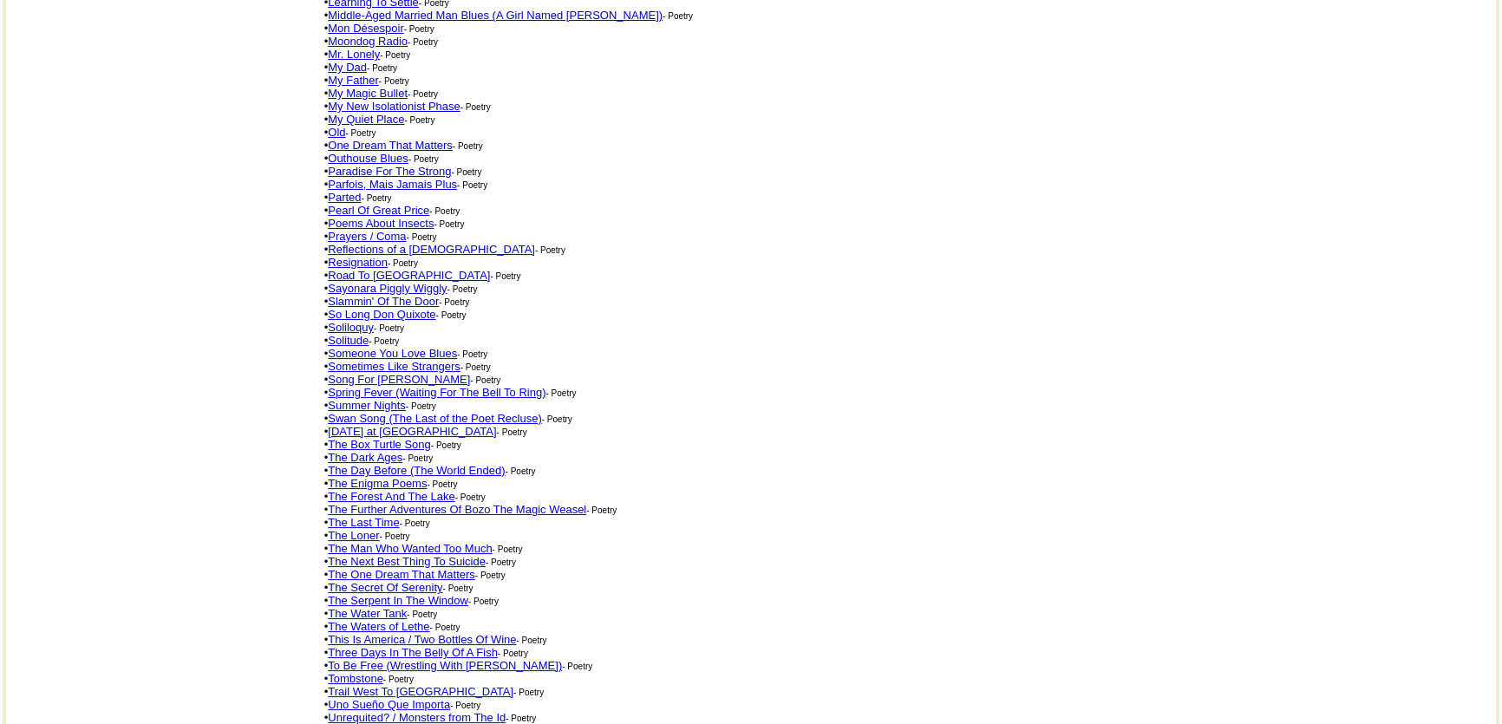
scroll to position [860, 0]
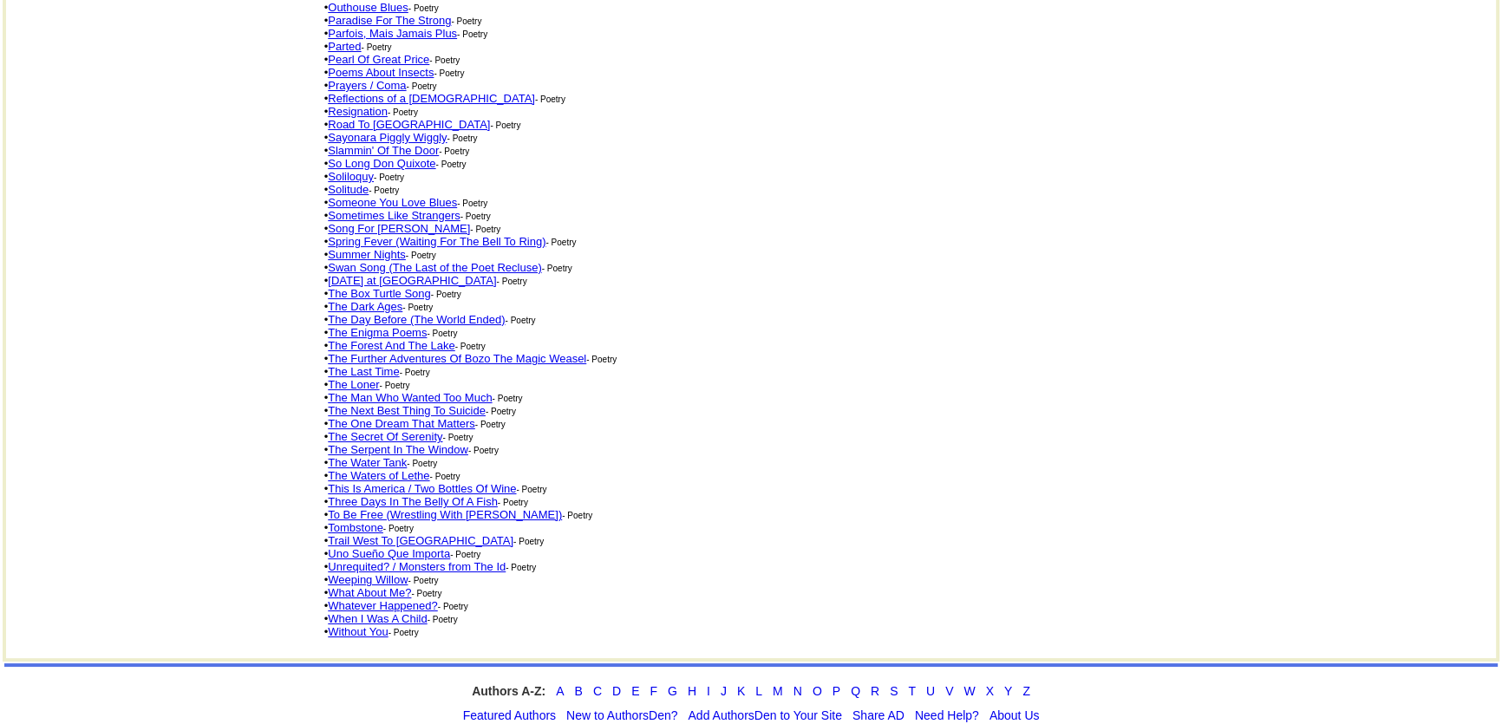
click at [428, 495] on link "Three Days In The Belly Of A Fish" at bounding box center [413, 501] width 170 height 13
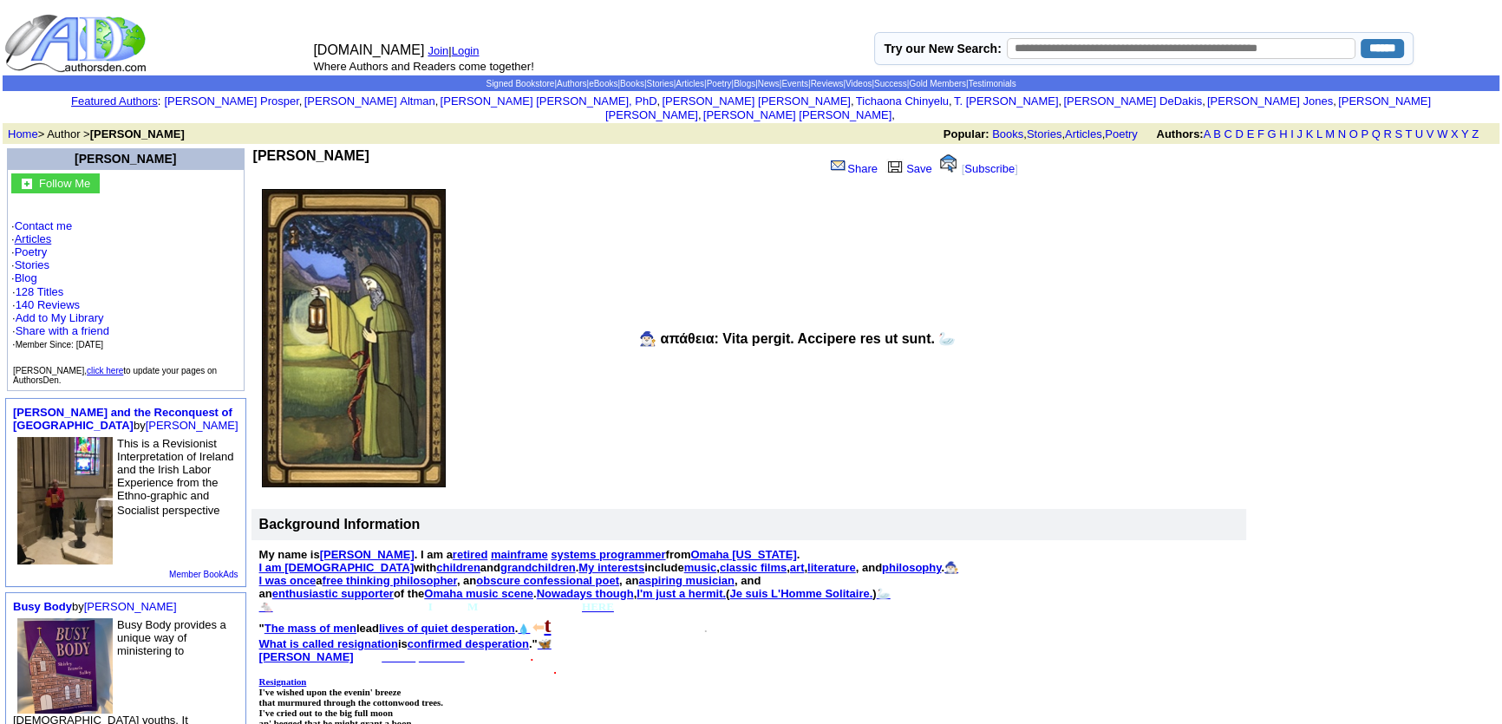
click at [45, 232] on link "Articles" at bounding box center [33, 238] width 37 height 13
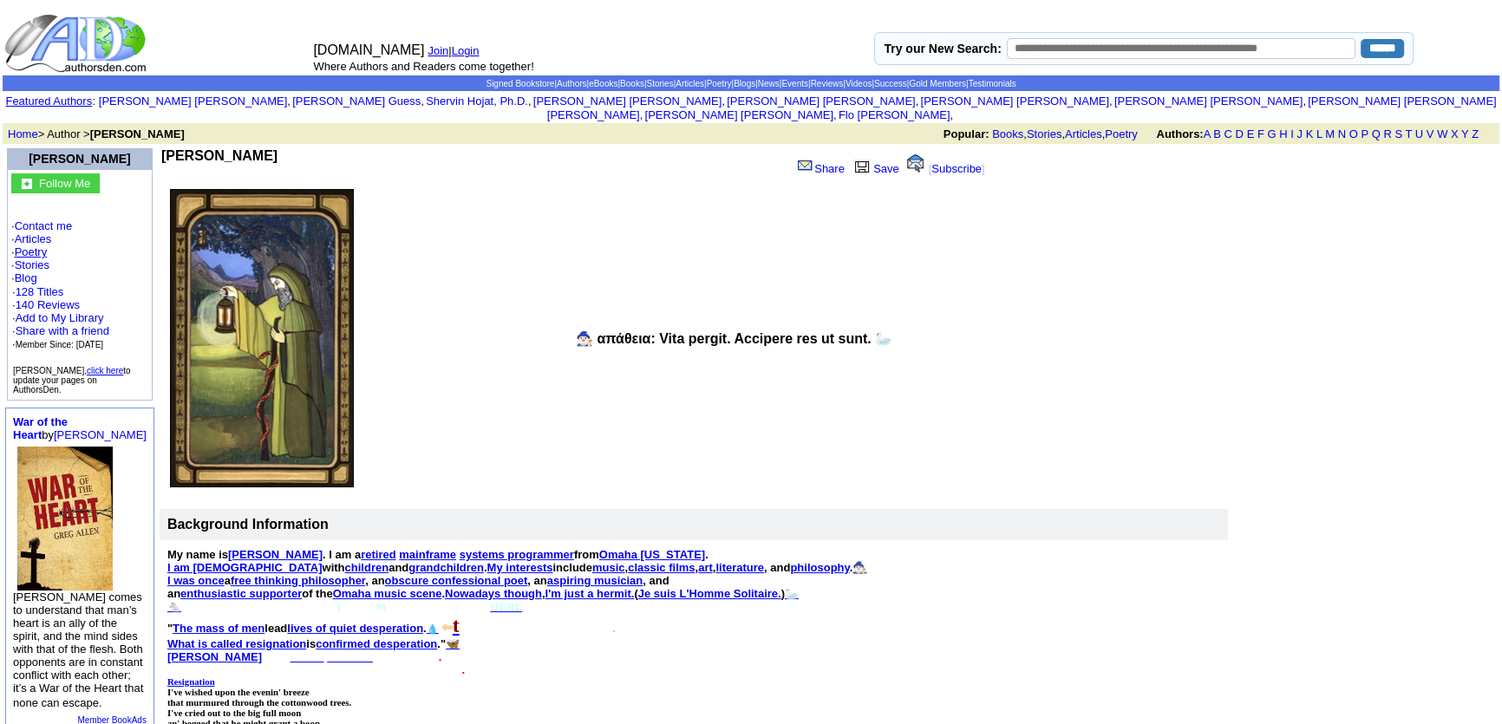
click at [25, 245] on link "Poetry" at bounding box center [31, 251] width 33 height 13
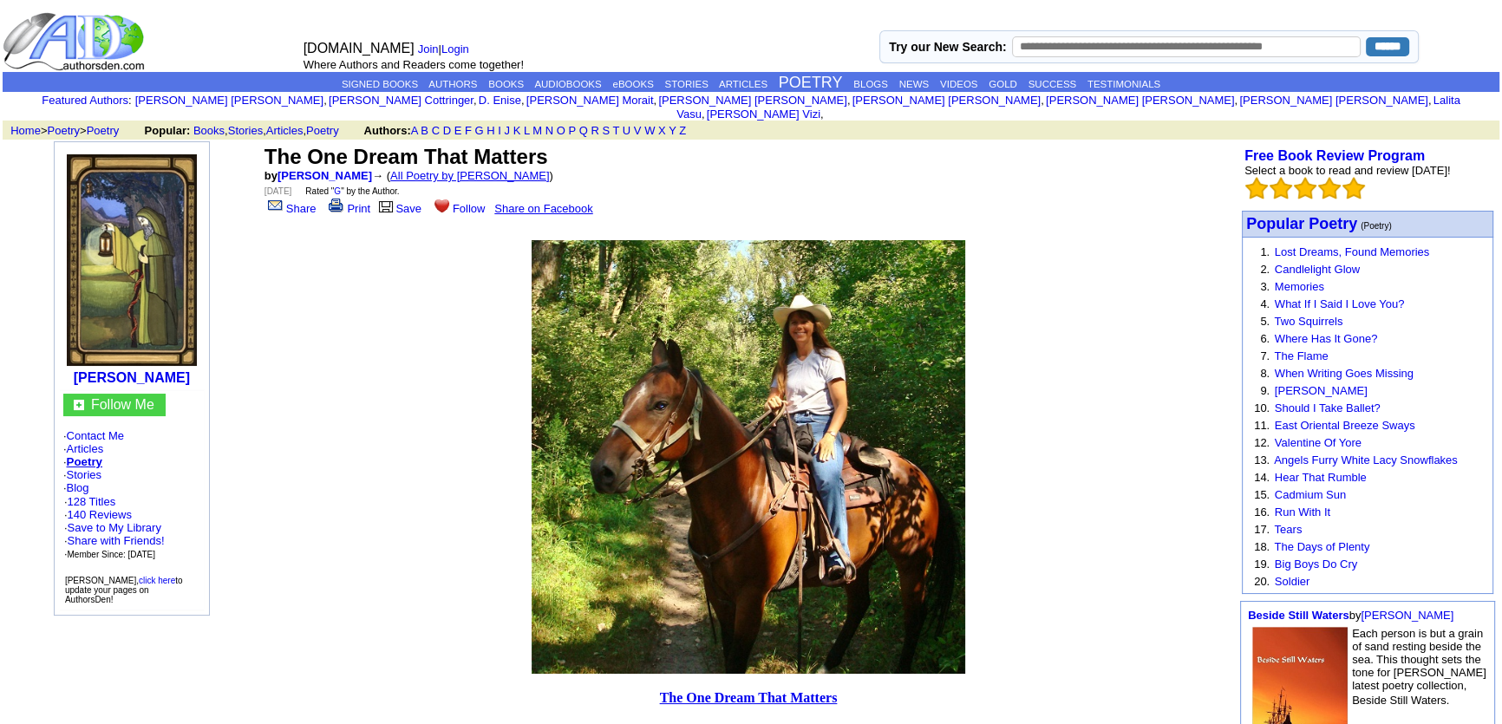
click at [436, 169] on link "All Poetry by Mark Sebring" at bounding box center [470, 175] width 160 height 13
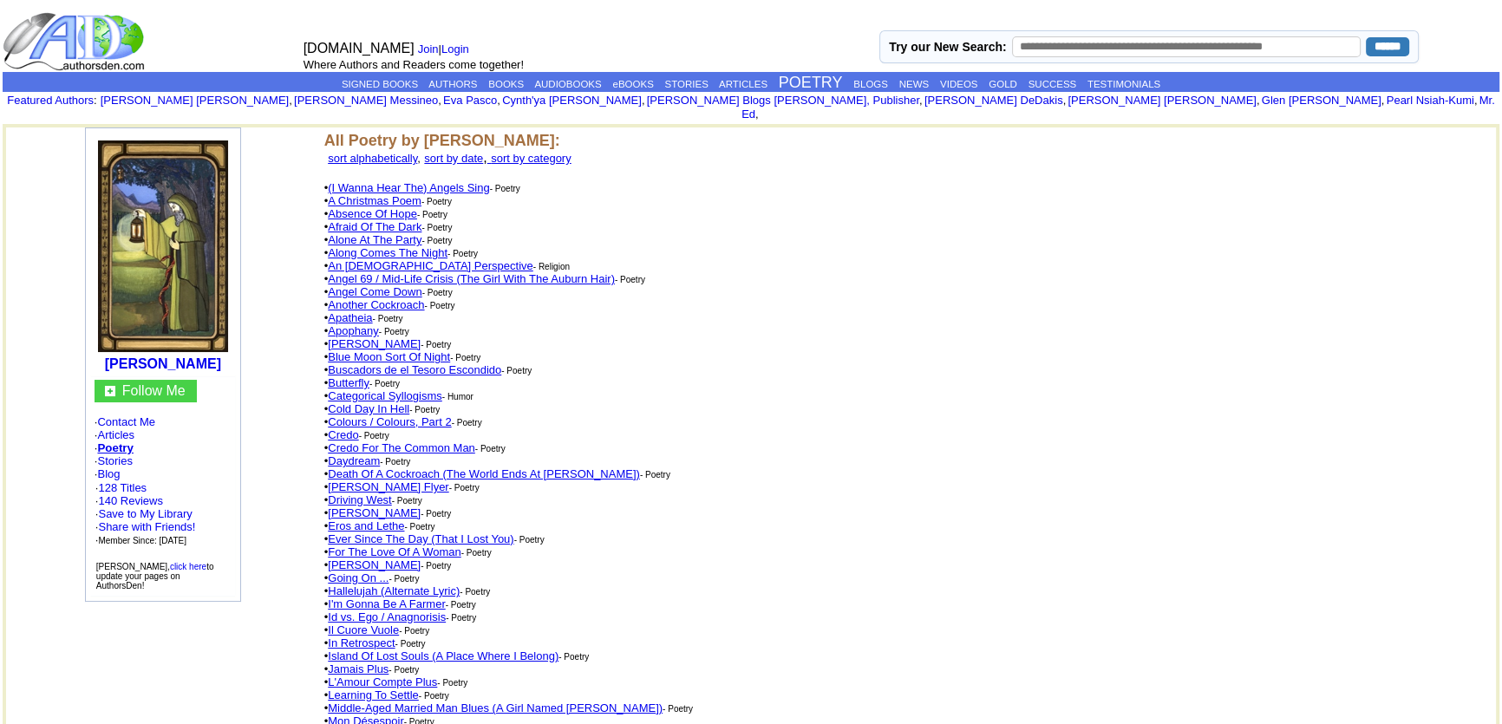
click at [360, 259] on link "An Atheist Perspective" at bounding box center [430, 265] width 205 height 13
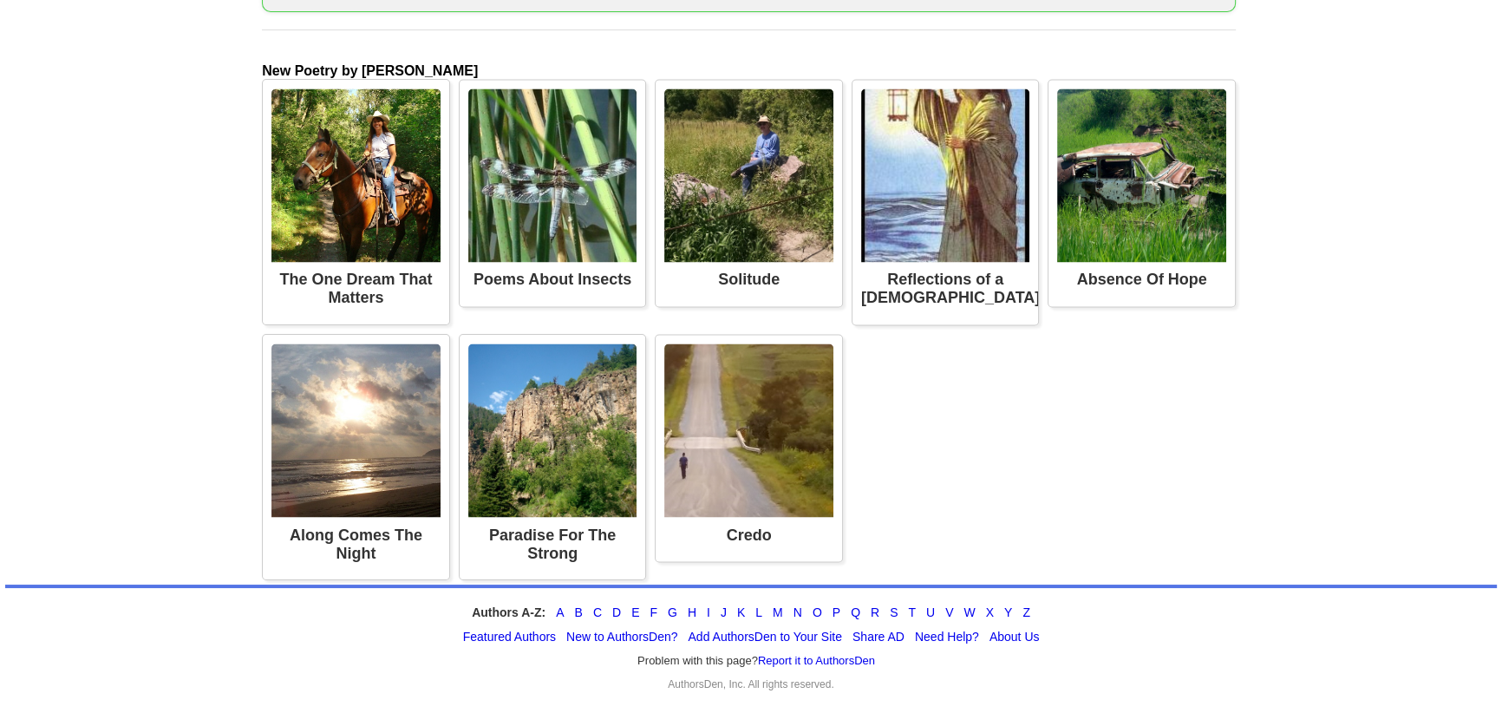
scroll to position [3945, 0]
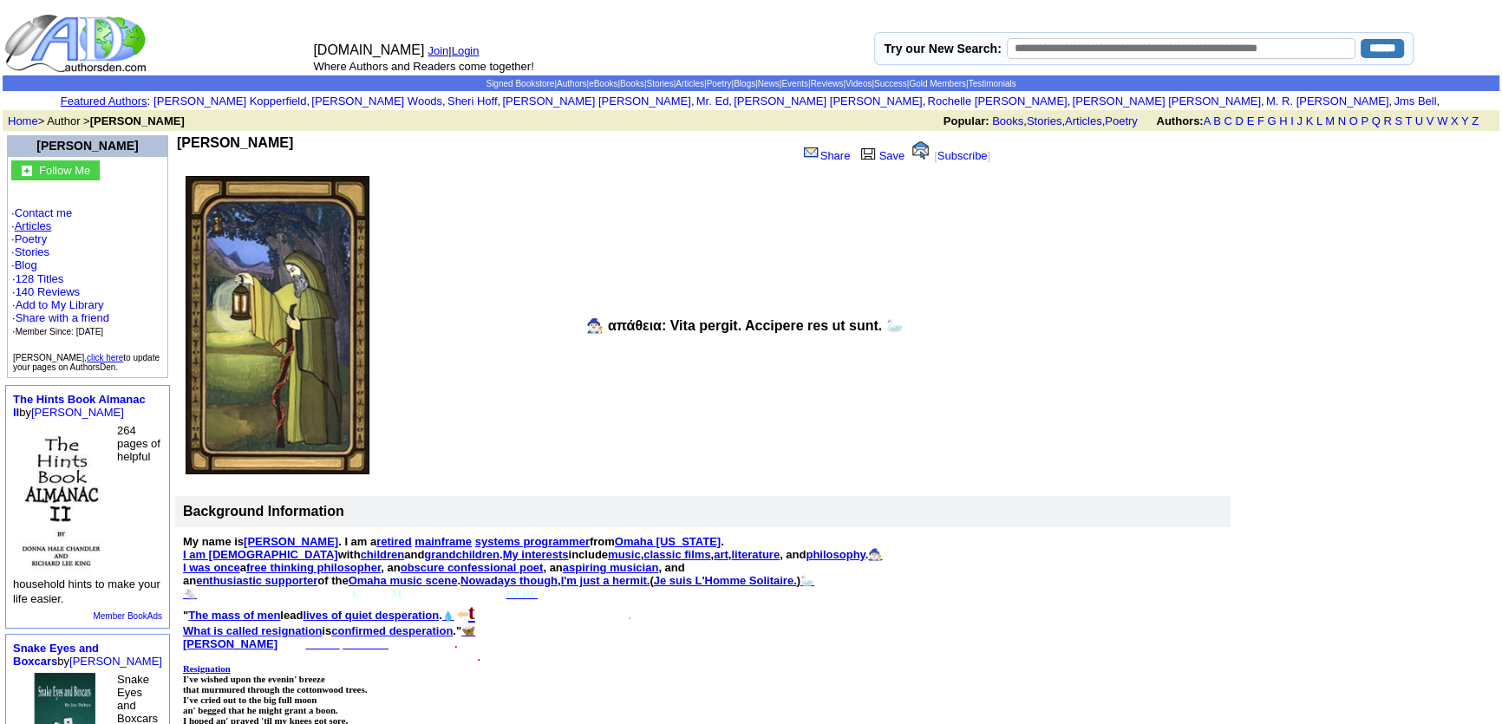
click at [32, 219] on link "Articles" at bounding box center [33, 225] width 37 height 13
